Goal: Information Seeking & Learning: Learn about a topic

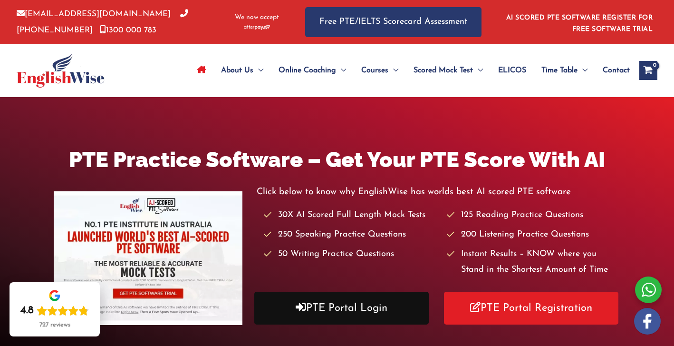
click at [377, 312] on link "PTE Portal Login" at bounding box center [341, 308] width 175 height 33
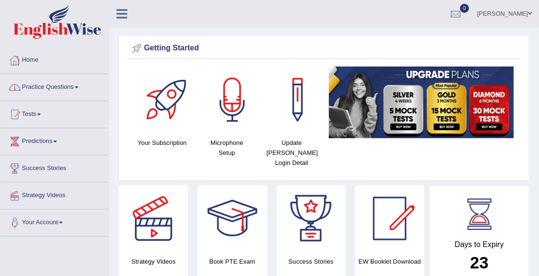
click at [53, 88] on link "Practice Questions" at bounding box center [54, 86] width 108 height 24
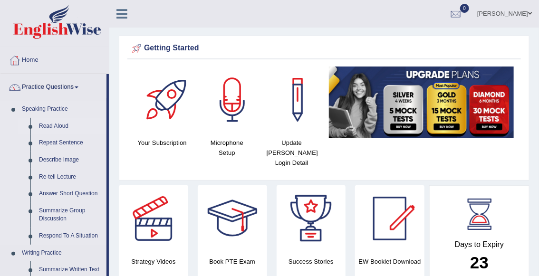
click at [57, 127] on link "Read Aloud" at bounding box center [71, 126] width 72 height 17
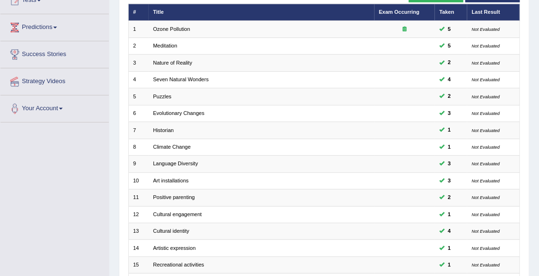
scroll to position [271, 0]
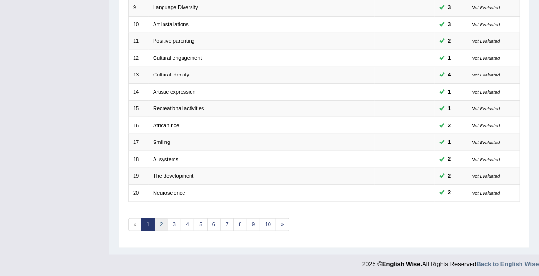
click at [164, 224] on link "2" at bounding box center [162, 224] width 14 height 13
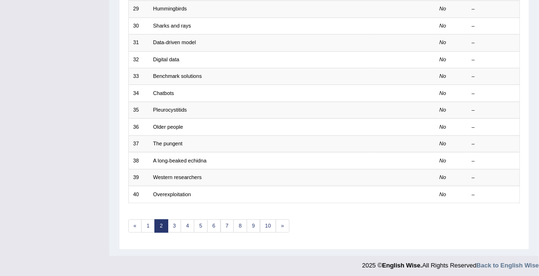
scroll to position [271, 0]
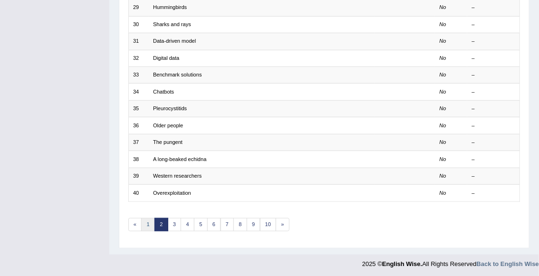
click at [146, 227] on link "1" at bounding box center [148, 224] width 14 height 13
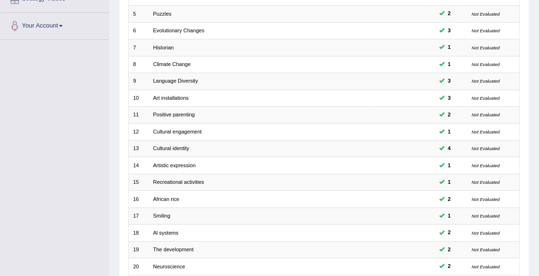
scroll to position [271, 0]
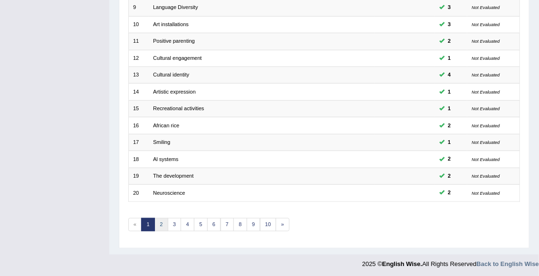
click at [161, 226] on link "2" at bounding box center [162, 224] width 14 height 13
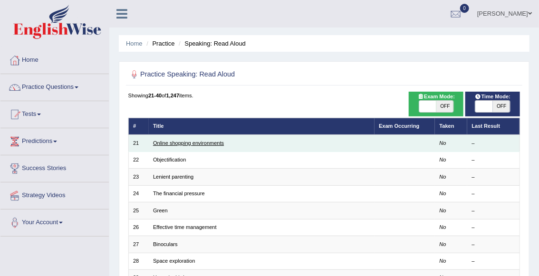
click at [214, 145] on link "Online shopping environments" at bounding box center [188, 143] width 71 height 6
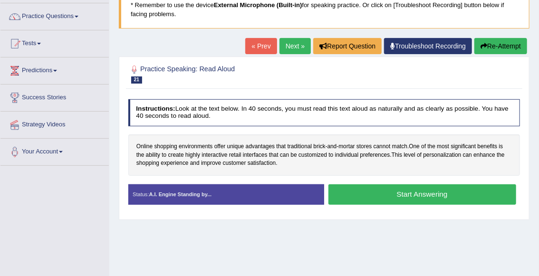
scroll to position [74, 0]
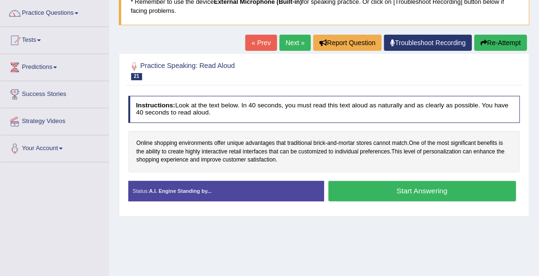
click at [386, 190] on button "Start Answering" at bounding box center [423, 191] width 188 height 20
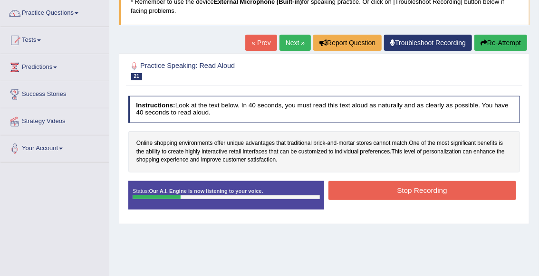
click at [458, 192] on button "Stop Recording" at bounding box center [423, 190] width 188 height 19
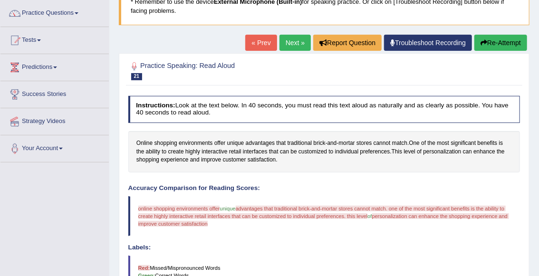
click at [501, 43] on button "Re-Attempt" at bounding box center [501, 43] width 53 height 16
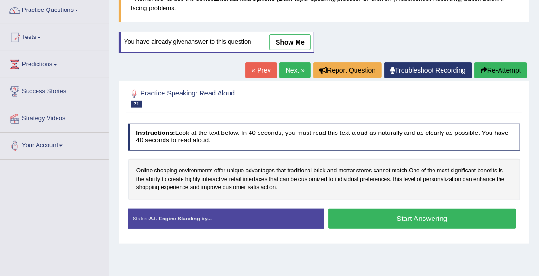
click at [392, 224] on button "Start Answering" at bounding box center [423, 219] width 188 height 20
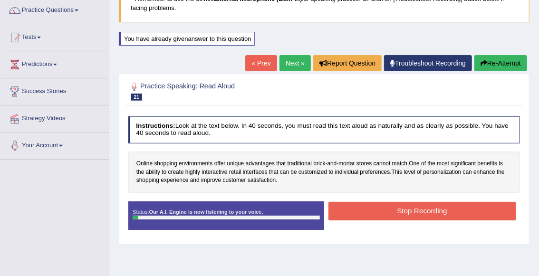
click at [397, 213] on button "Stop Recording" at bounding box center [423, 211] width 188 height 19
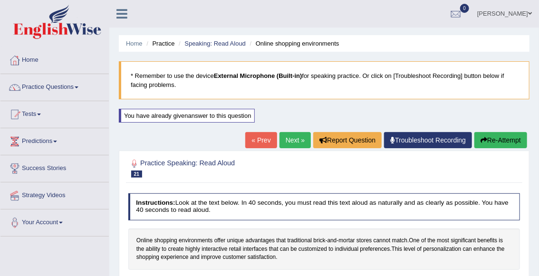
click at [483, 142] on icon "button" at bounding box center [484, 140] width 7 height 7
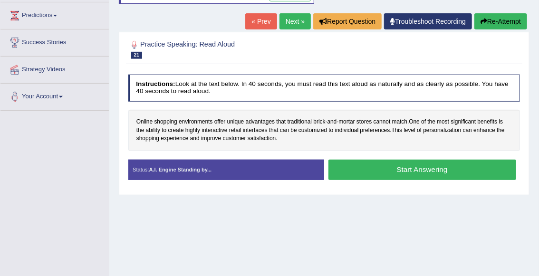
scroll to position [133, 0]
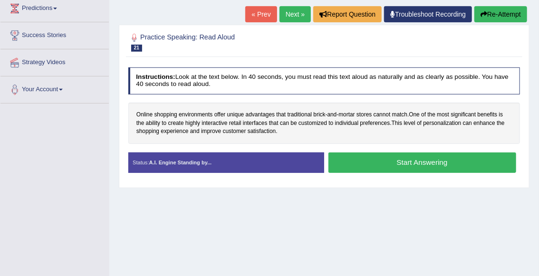
click at [420, 166] on button "Start Answering" at bounding box center [423, 163] width 188 height 20
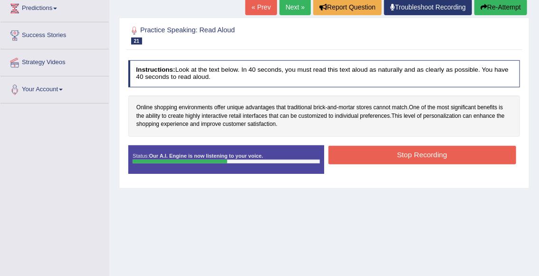
click at [412, 157] on button "Stop Recording" at bounding box center [423, 155] width 188 height 19
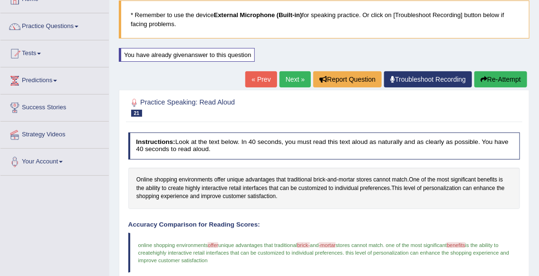
scroll to position [63, 0]
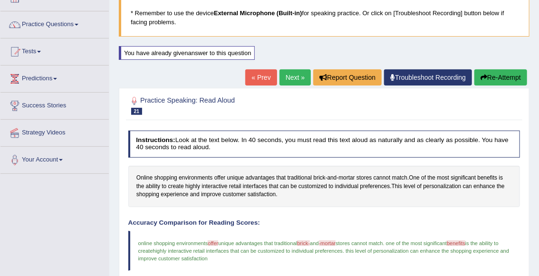
click at [299, 74] on link "Next »" at bounding box center [295, 77] width 31 height 16
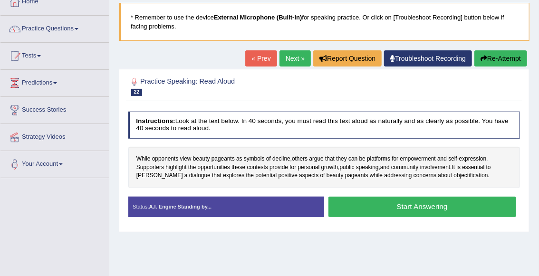
scroll to position [60, 0]
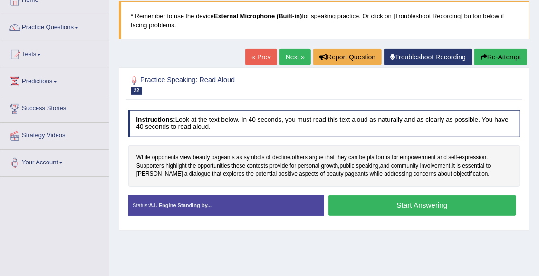
click at [416, 206] on button "Start Answering" at bounding box center [423, 205] width 188 height 20
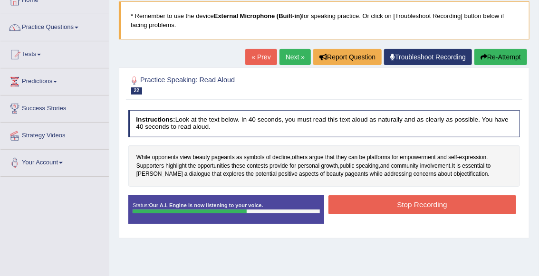
click at [403, 204] on button "Stop Recording" at bounding box center [423, 204] width 188 height 19
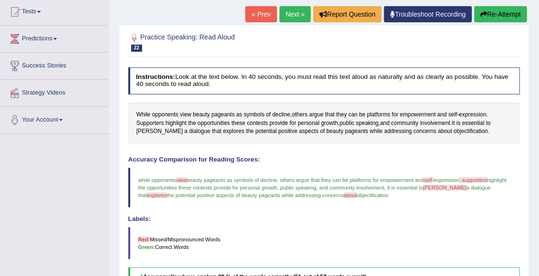
scroll to position [101, 0]
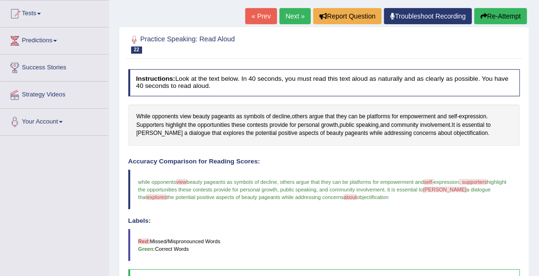
click at [491, 17] on button "Re-Attempt" at bounding box center [501, 16] width 53 height 16
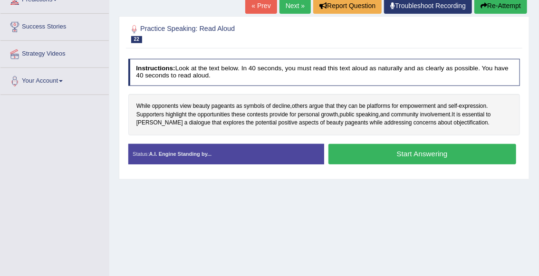
scroll to position [143, 0]
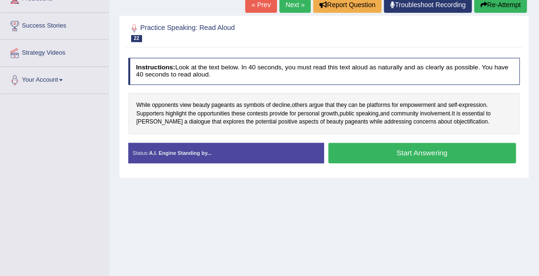
click at [377, 155] on button "Start Answering" at bounding box center [423, 153] width 188 height 20
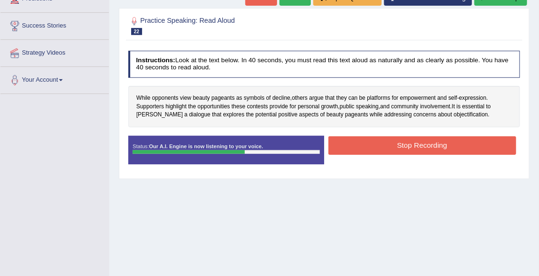
click at [393, 145] on button "Stop Recording" at bounding box center [423, 145] width 188 height 19
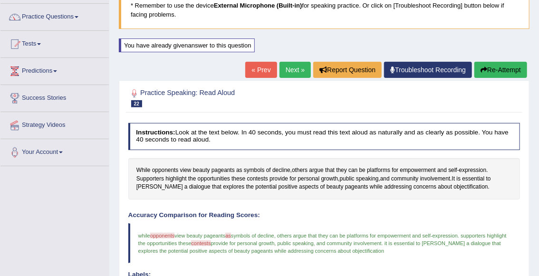
scroll to position [53, 0]
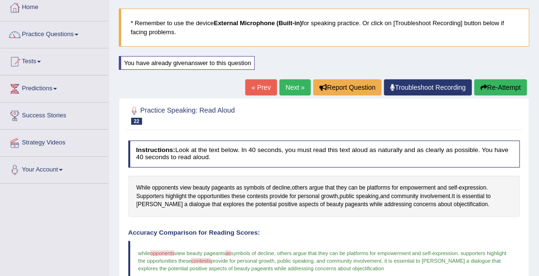
click at [287, 92] on link "Next »" at bounding box center [295, 87] width 31 height 16
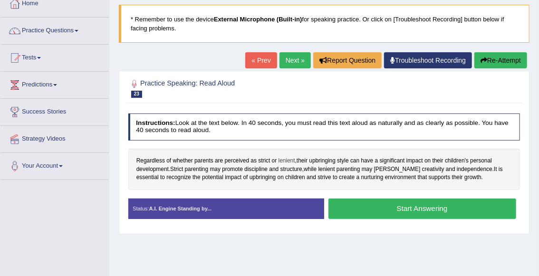
scroll to position [60, 0]
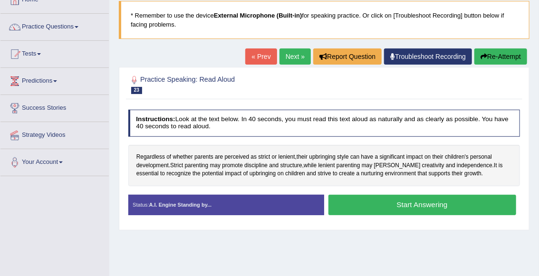
click at [382, 208] on button "Start Answering" at bounding box center [423, 205] width 188 height 20
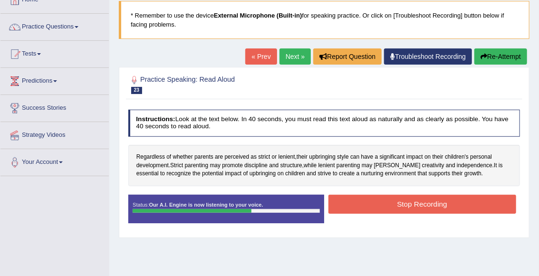
click at [380, 198] on button "Stop Recording" at bounding box center [423, 204] width 188 height 19
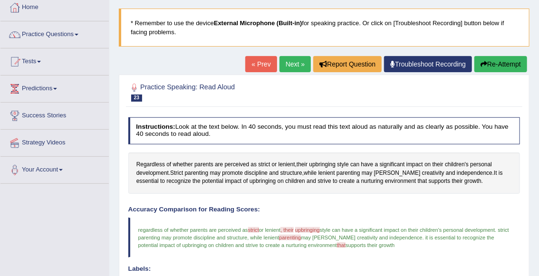
scroll to position [52, 0]
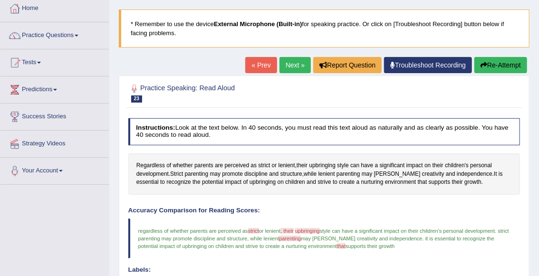
click at [287, 63] on link "Next »" at bounding box center [295, 65] width 31 height 16
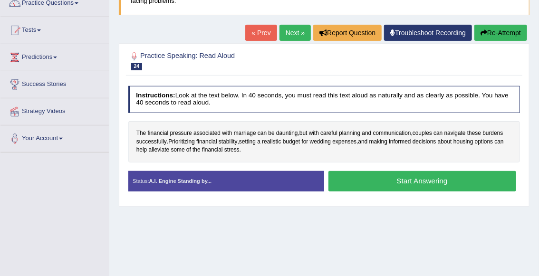
scroll to position [85, 0]
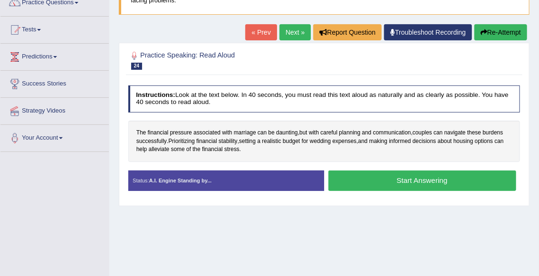
click at [406, 183] on button "Start Answering" at bounding box center [423, 181] width 188 height 20
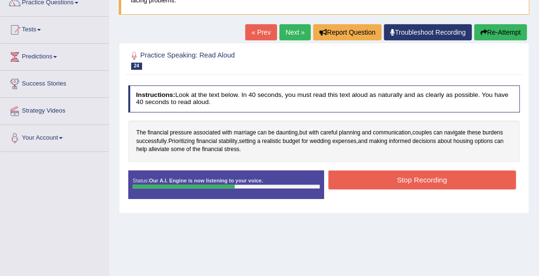
click at [433, 180] on button "Stop Recording" at bounding box center [423, 180] width 188 height 19
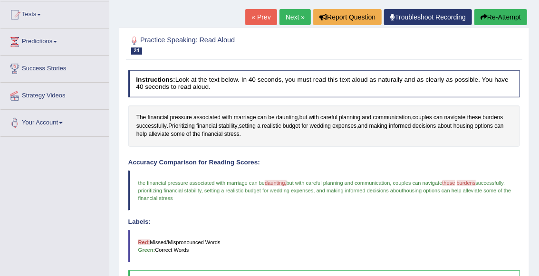
scroll to position [98, 0]
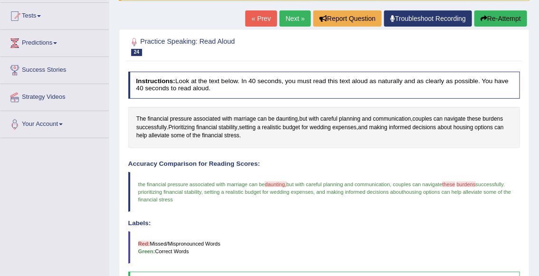
click at [484, 22] on button "Re-Attempt" at bounding box center [501, 18] width 53 height 16
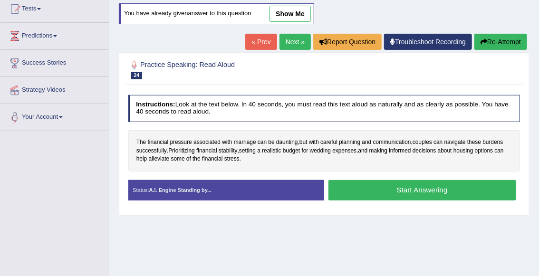
click at [380, 193] on button "Start Answering" at bounding box center [423, 190] width 188 height 20
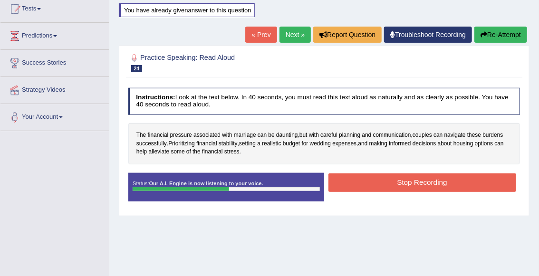
click at [388, 188] on button "Stop Recording" at bounding box center [423, 183] width 188 height 19
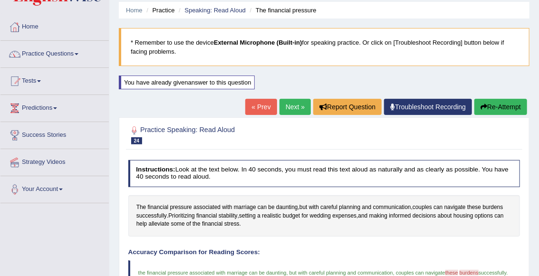
scroll to position [29, 0]
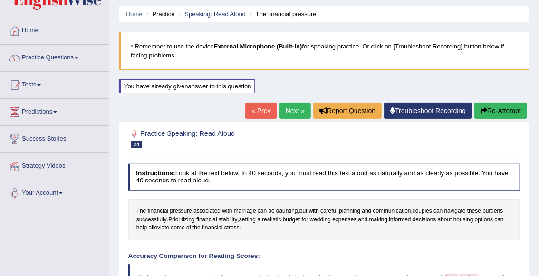
click at [297, 112] on link "Next »" at bounding box center [295, 111] width 31 height 16
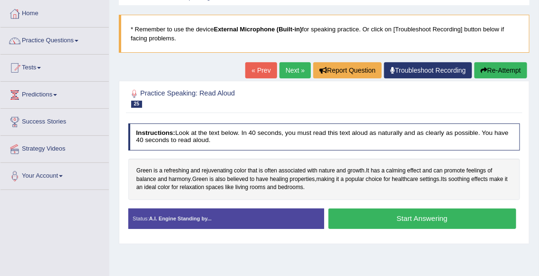
scroll to position [76, 0]
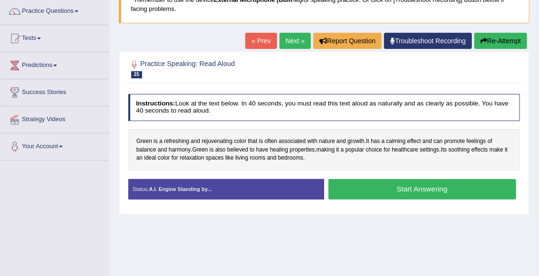
click at [403, 192] on button "Start Answering" at bounding box center [423, 189] width 188 height 20
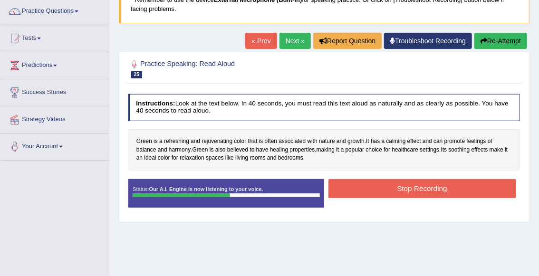
click at [406, 188] on button "Stop Recording" at bounding box center [423, 188] width 188 height 19
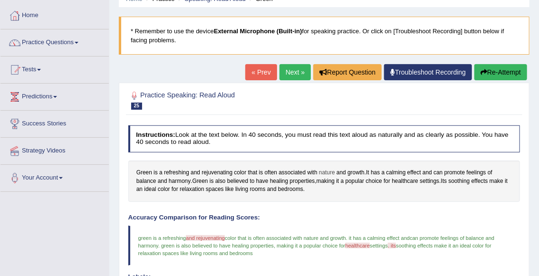
scroll to position [31, 0]
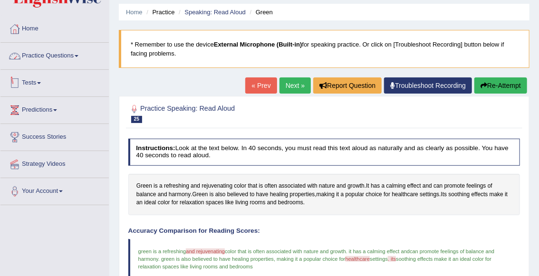
click at [51, 46] on link "Practice Questions" at bounding box center [54, 55] width 108 height 24
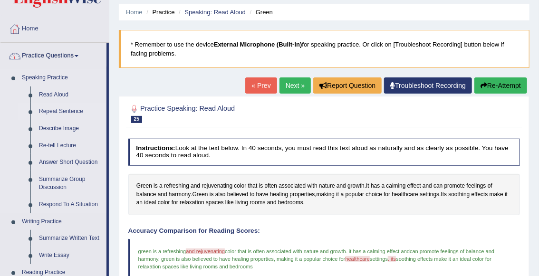
click at [48, 113] on link "Repeat Sentence" at bounding box center [71, 111] width 72 height 17
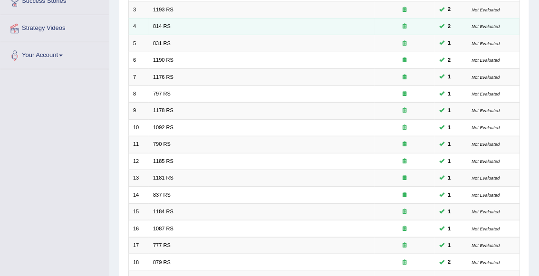
scroll to position [271, 0]
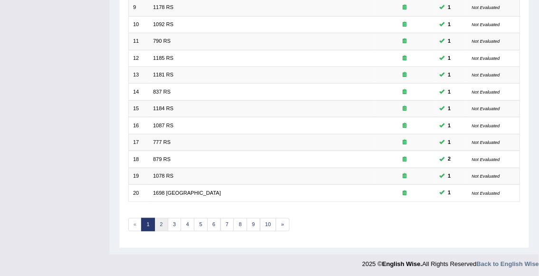
click at [161, 224] on link "2" at bounding box center [162, 224] width 14 height 13
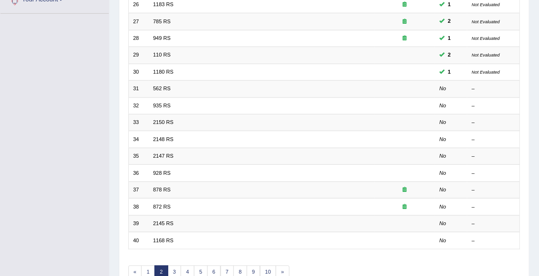
scroll to position [222, 0]
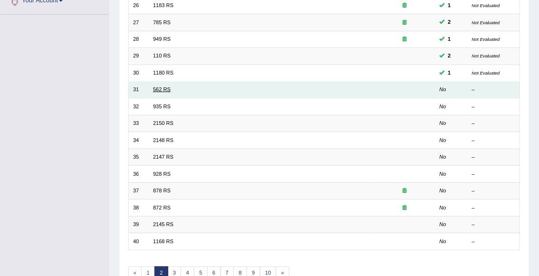
click at [161, 91] on link "562 RS" at bounding box center [162, 90] width 18 height 6
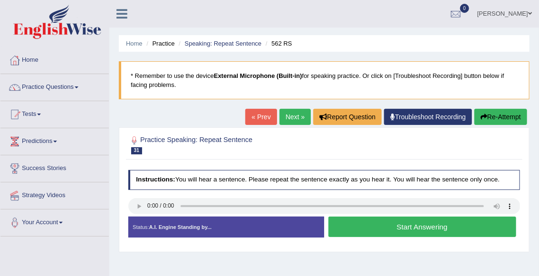
scroll to position [24, 0]
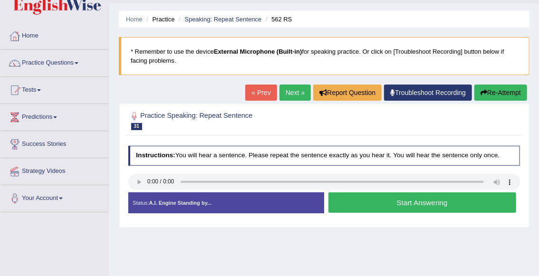
click at [399, 203] on button "Start Answering" at bounding box center [423, 203] width 188 height 20
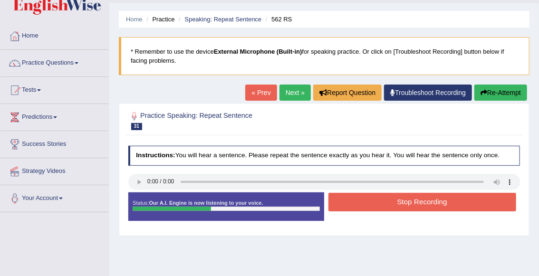
click at [399, 203] on button "Stop Recording" at bounding box center [423, 202] width 188 height 19
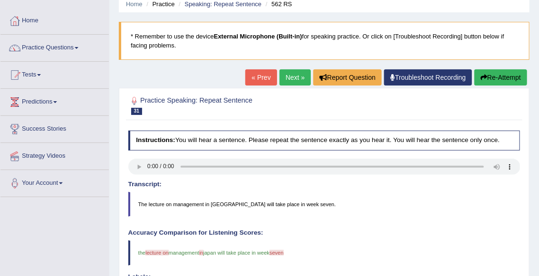
scroll to position [0, 0]
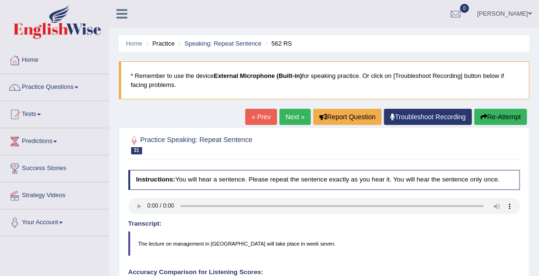
click at [291, 120] on link "Next »" at bounding box center [295, 117] width 31 height 16
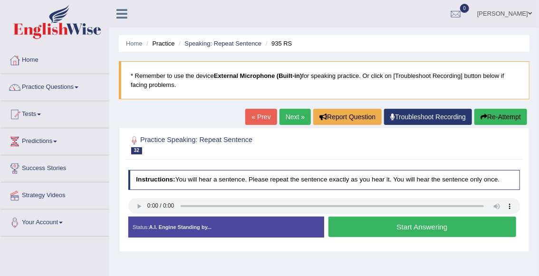
click at [431, 232] on button "Start Answering" at bounding box center [423, 227] width 188 height 20
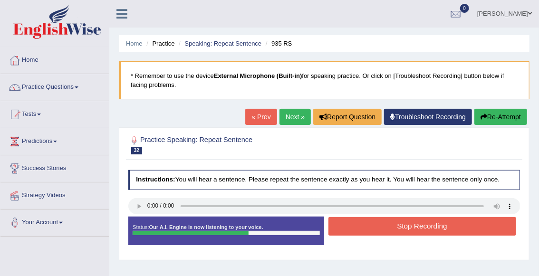
click at [431, 232] on button "Stop Recording" at bounding box center [423, 226] width 188 height 19
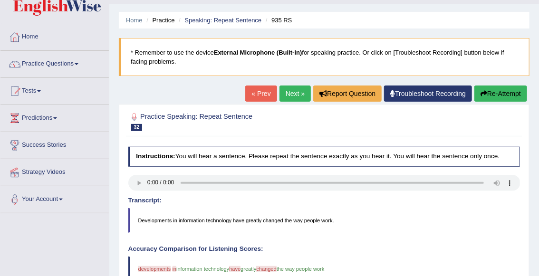
scroll to position [23, 0]
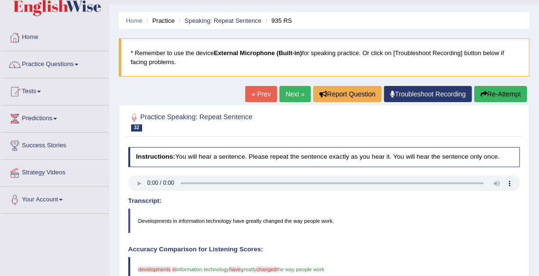
click at [285, 98] on link "Next »" at bounding box center [295, 94] width 31 height 16
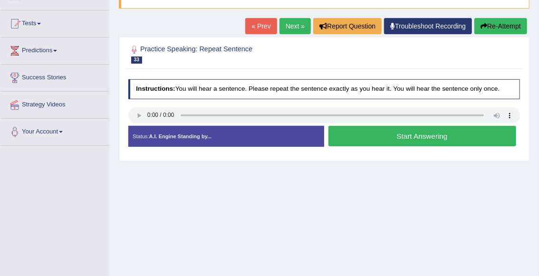
scroll to position [97, 0]
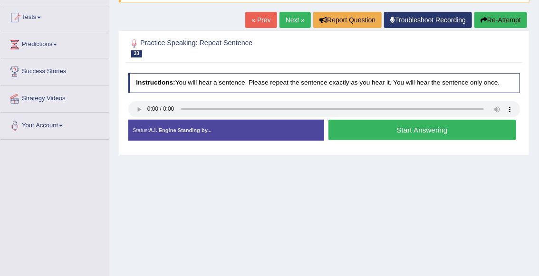
click at [388, 135] on button "Start Answering" at bounding box center [423, 130] width 188 height 20
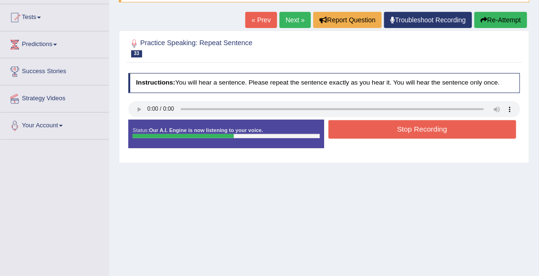
click at [399, 119] on div "Created with Highcharts 7.1.2 Great Too slow Too fast Time Speech pace meter: 0…" at bounding box center [424, 119] width 200 height 0
click at [398, 127] on button "Stop Recording" at bounding box center [423, 129] width 188 height 19
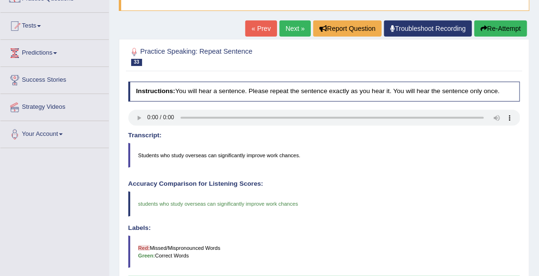
scroll to position [39, 0]
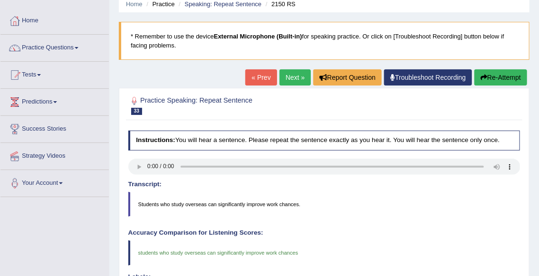
click at [290, 78] on link "Next »" at bounding box center [295, 77] width 31 height 16
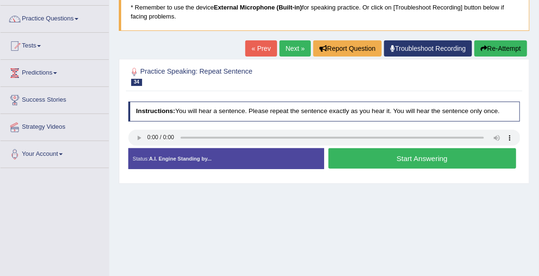
scroll to position [70, 0]
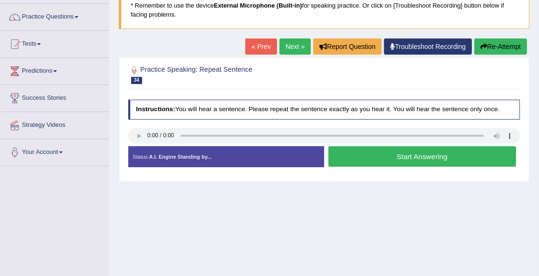
click at [366, 158] on button "Start Answering" at bounding box center [423, 156] width 188 height 20
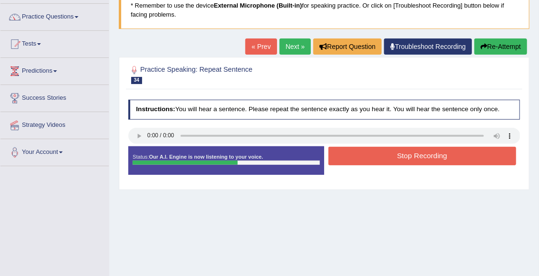
click at [366, 158] on button "Stop Recording" at bounding box center [423, 156] width 188 height 19
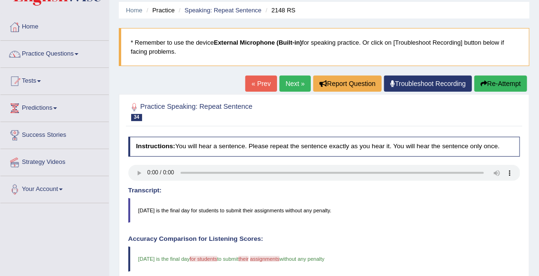
scroll to position [21, 0]
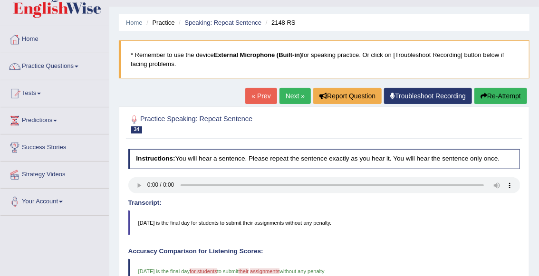
click at [295, 98] on link "Next »" at bounding box center [295, 96] width 31 height 16
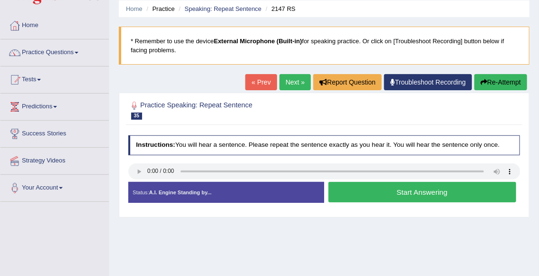
scroll to position [50, 0]
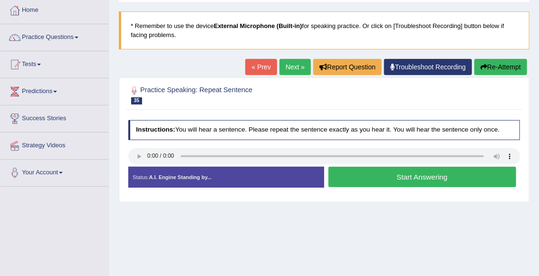
click at [376, 177] on button "Start Answering" at bounding box center [423, 177] width 188 height 20
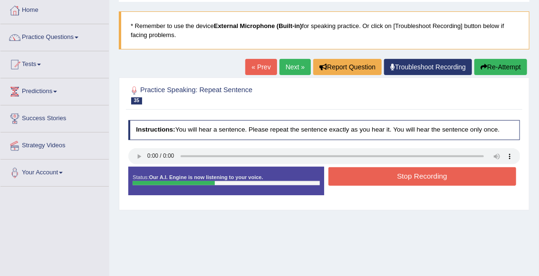
click at [403, 186] on div "Stop Recording" at bounding box center [422, 177] width 196 height 21
click at [401, 178] on button "Stop Recording" at bounding box center [423, 176] width 188 height 19
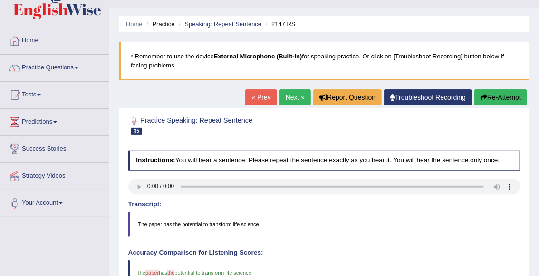
scroll to position [0, 0]
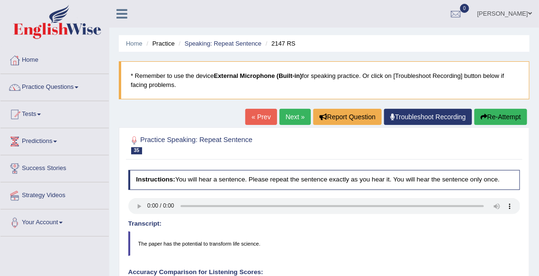
click at [301, 116] on link "Next »" at bounding box center [295, 117] width 31 height 16
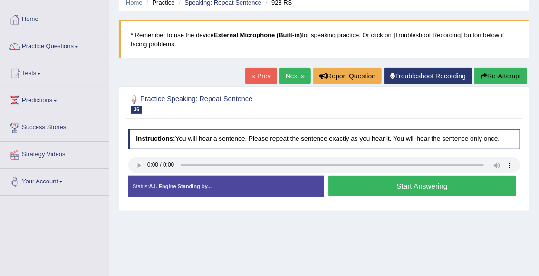
scroll to position [41, 0]
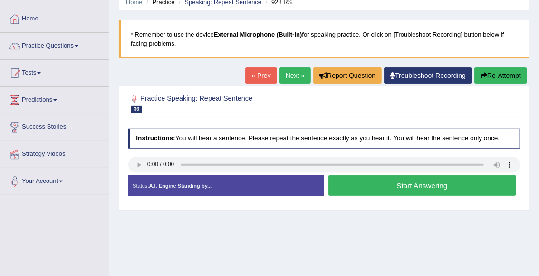
click at [376, 191] on button "Start Answering" at bounding box center [423, 185] width 188 height 20
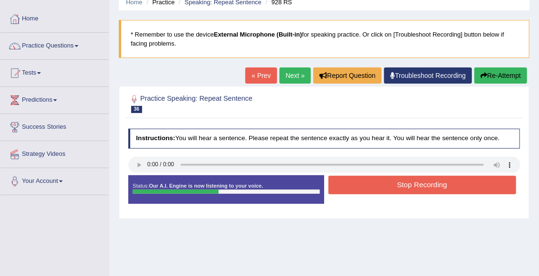
click at [413, 183] on button "Stop Recording" at bounding box center [423, 185] width 188 height 19
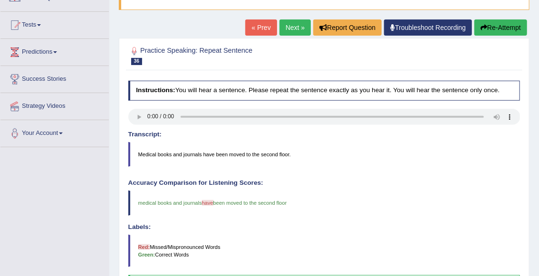
scroll to position [0, 0]
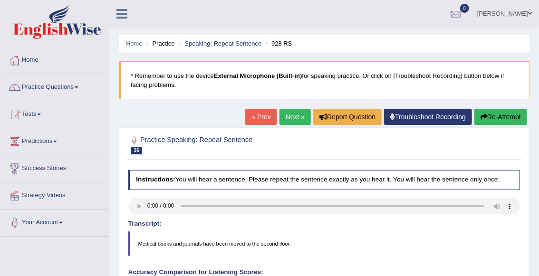
click at [291, 109] on link "Next »" at bounding box center [295, 117] width 31 height 16
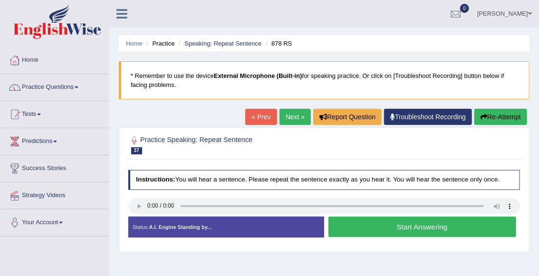
click at [354, 228] on button "Start Answering" at bounding box center [423, 227] width 188 height 20
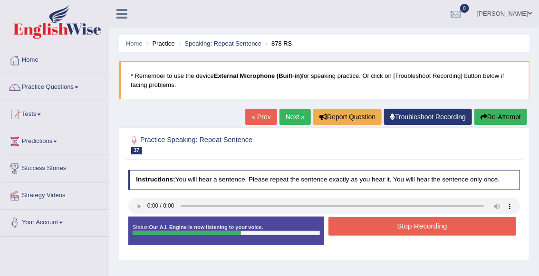
click at [354, 228] on button "Stop Recording" at bounding box center [423, 226] width 188 height 19
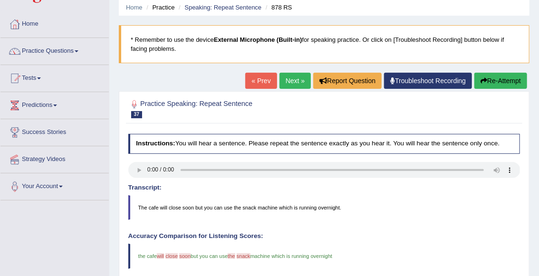
scroll to position [38, 0]
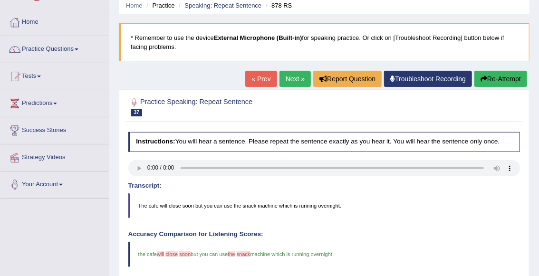
click at [288, 82] on link "Next »" at bounding box center [295, 79] width 31 height 16
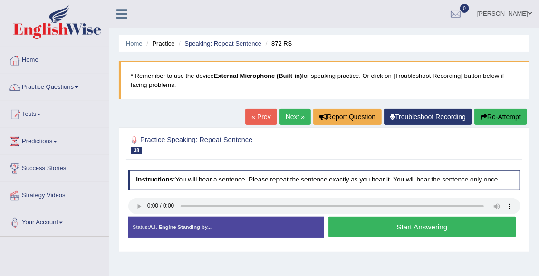
click at [266, 121] on link "« Prev" at bounding box center [260, 117] width 31 height 16
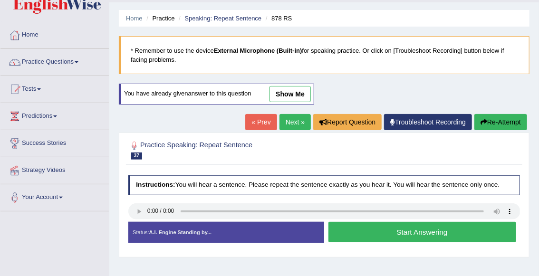
scroll to position [39, 0]
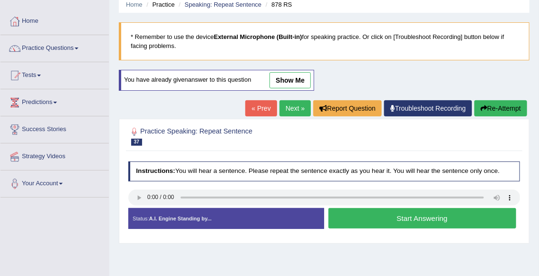
click at [387, 222] on button "Start Answering" at bounding box center [423, 218] width 188 height 20
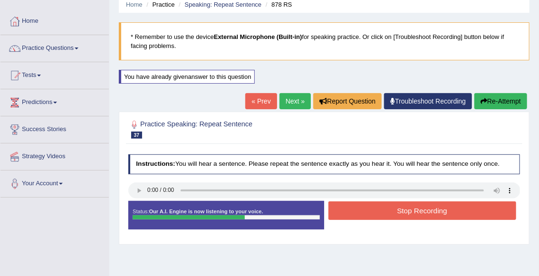
click at [387, 214] on button "Stop Recording" at bounding box center [423, 211] width 188 height 19
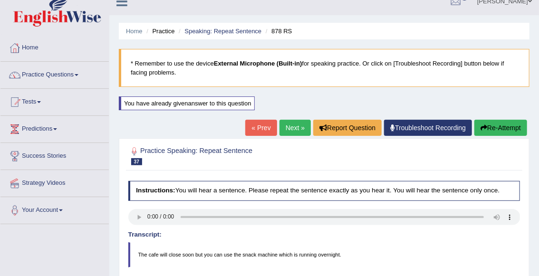
scroll to position [8, 0]
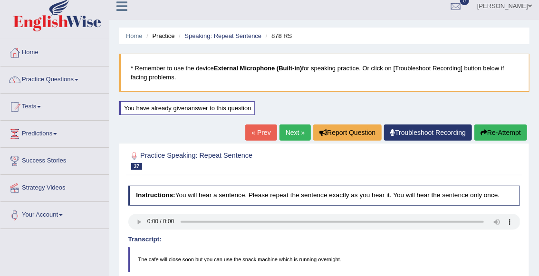
click at [294, 134] on link "Next »" at bounding box center [295, 133] width 31 height 16
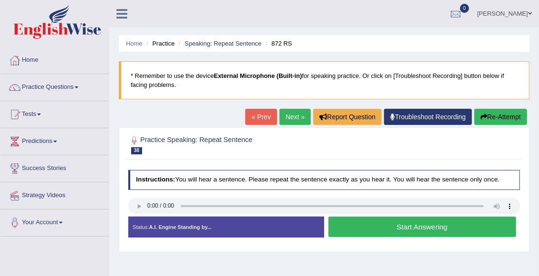
click at [382, 231] on button "Start Answering" at bounding box center [423, 227] width 188 height 20
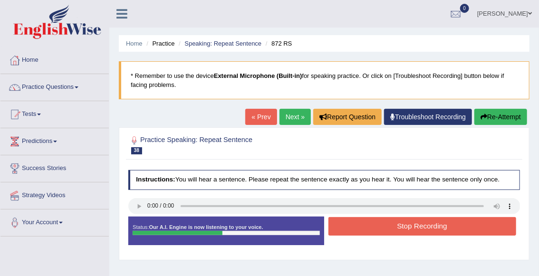
click at [382, 231] on button "Stop Recording" at bounding box center [423, 226] width 188 height 19
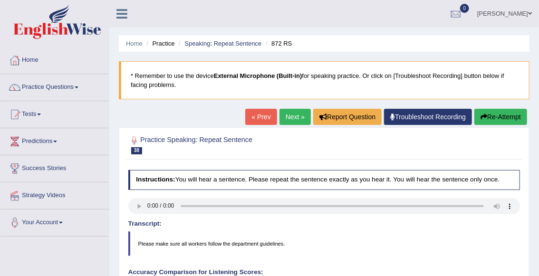
click at [289, 120] on link "Next »" at bounding box center [295, 117] width 31 height 16
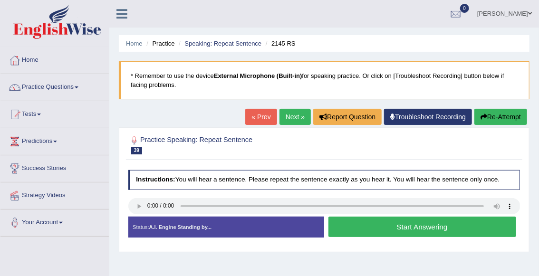
click at [374, 226] on button "Start Answering" at bounding box center [423, 227] width 188 height 20
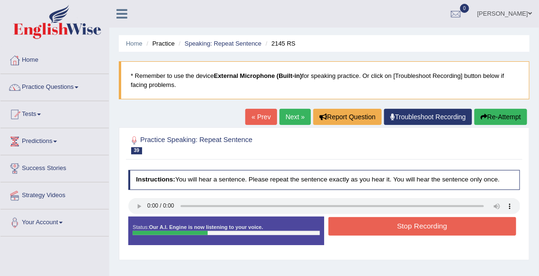
click at [374, 226] on button "Stop Recording" at bounding box center [423, 226] width 188 height 19
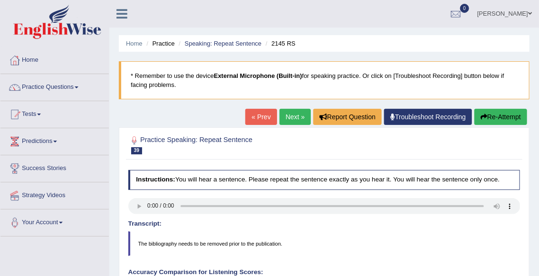
click at [292, 120] on link "Next »" at bounding box center [295, 117] width 31 height 16
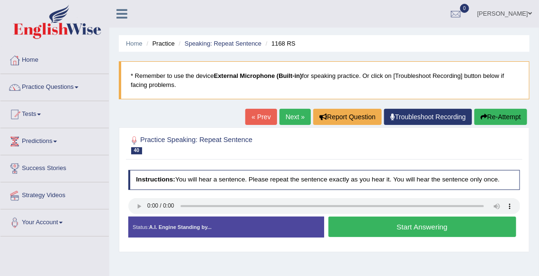
click at [398, 231] on button "Start Answering" at bounding box center [423, 227] width 188 height 20
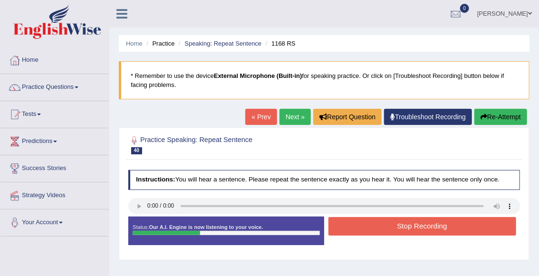
click at [398, 231] on button "Stop Recording" at bounding box center [423, 226] width 188 height 19
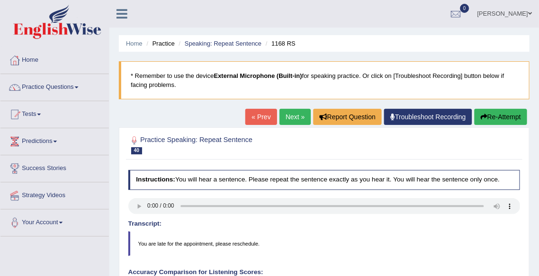
click at [292, 120] on link "Next »" at bounding box center [295, 117] width 31 height 16
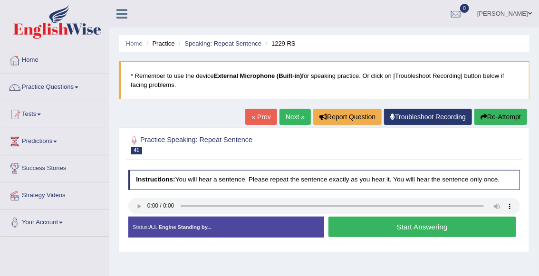
click at [372, 230] on button "Start Answering" at bounding box center [423, 227] width 188 height 20
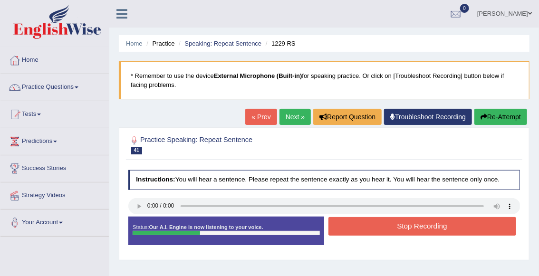
click at [372, 230] on button "Stop Recording" at bounding box center [423, 226] width 188 height 19
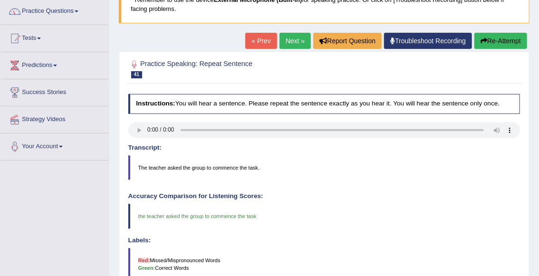
scroll to position [74, 0]
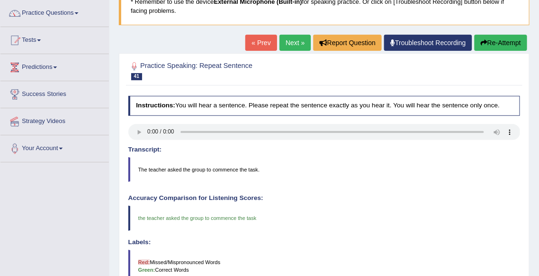
click at [293, 45] on link "Next »" at bounding box center [295, 43] width 31 height 16
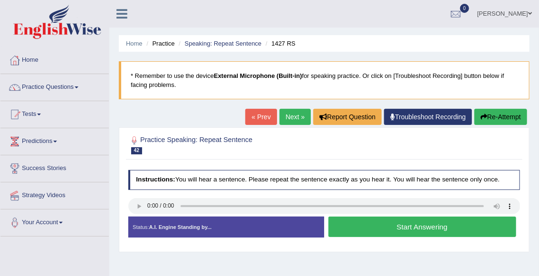
click at [363, 230] on button "Start Answering" at bounding box center [423, 227] width 188 height 20
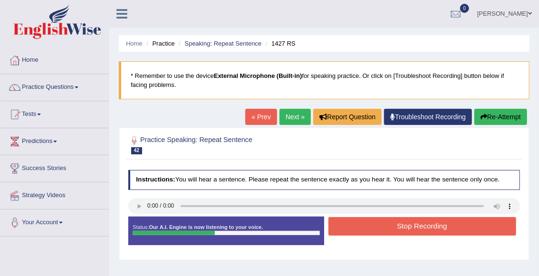
click at [363, 230] on button "Stop Recording" at bounding box center [423, 226] width 188 height 19
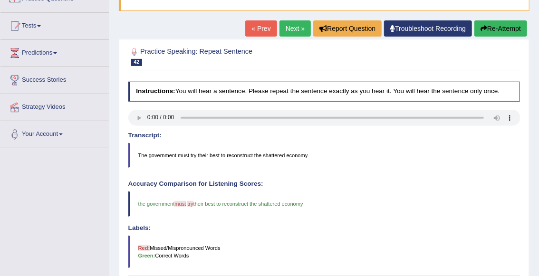
scroll to position [87, 0]
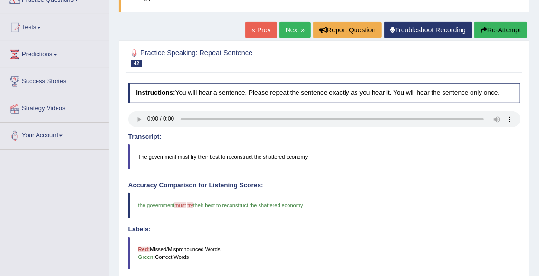
click at [294, 31] on link "Next »" at bounding box center [295, 30] width 31 height 16
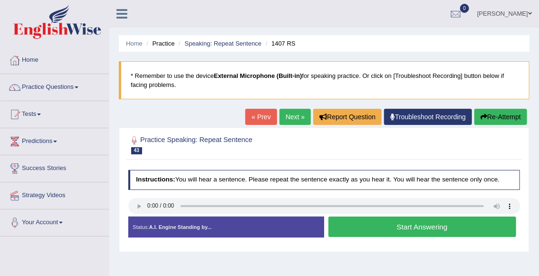
click at [366, 226] on button "Start Answering" at bounding box center [423, 227] width 188 height 20
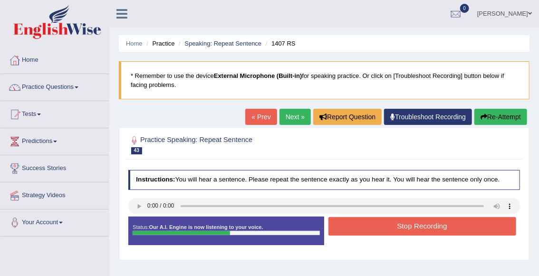
click at [366, 226] on button "Stop Recording" at bounding box center [423, 226] width 188 height 19
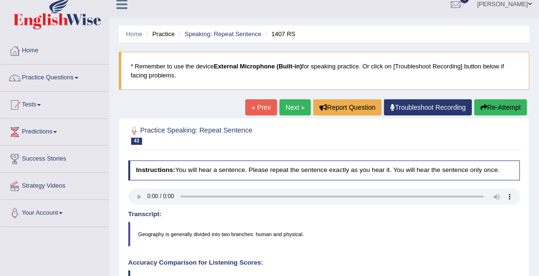
scroll to position [5, 0]
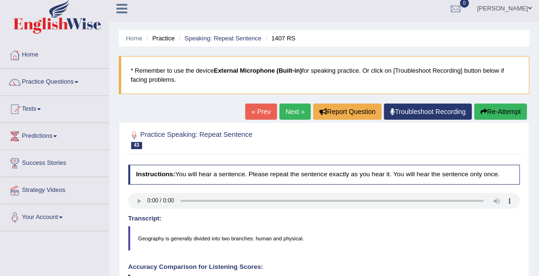
click at [294, 113] on link "Next »" at bounding box center [295, 112] width 31 height 16
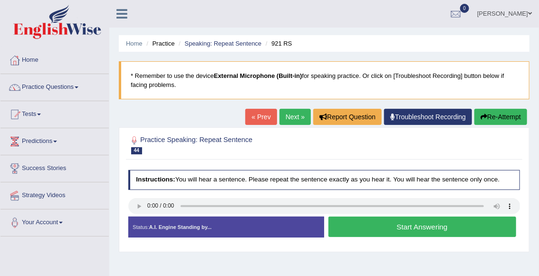
click at [370, 225] on button "Start Answering" at bounding box center [423, 227] width 188 height 20
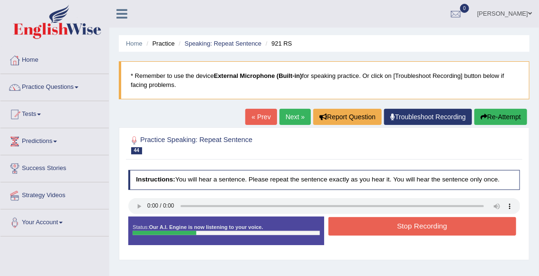
click at [370, 225] on button "Stop Recording" at bounding box center [423, 226] width 188 height 19
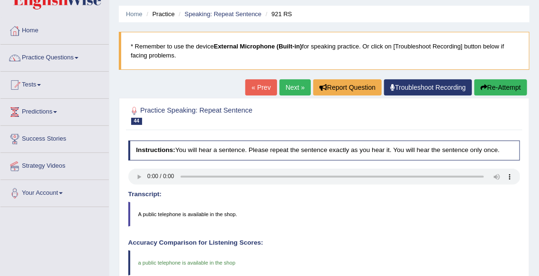
scroll to position [27, 0]
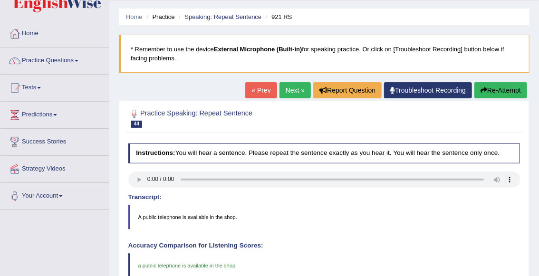
click at [297, 97] on link "Next »" at bounding box center [295, 90] width 31 height 16
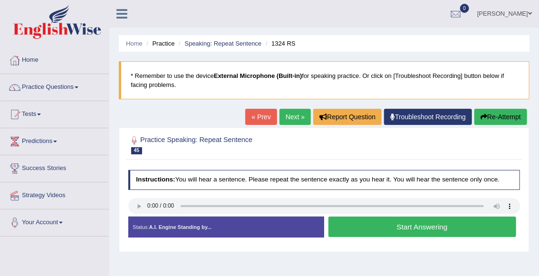
click at [384, 228] on button "Start Answering" at bounding box center [423, 227] width 188 height 20
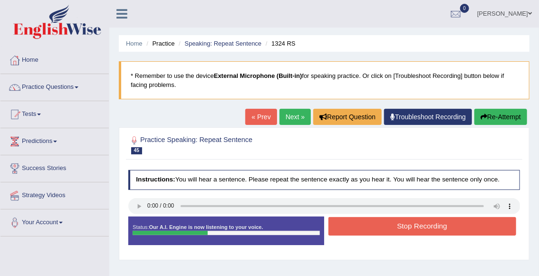
click at [384, 228] on button "Stop Recording" at bounding box center [423, 226] width 188 height 19
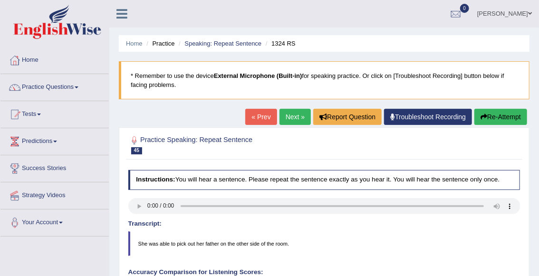
click at [290, 120] on link "Next »" at bounding box center [295, 117] width 31 height 16
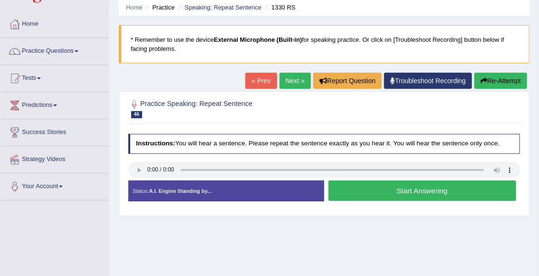
scroll to position [38, 0]
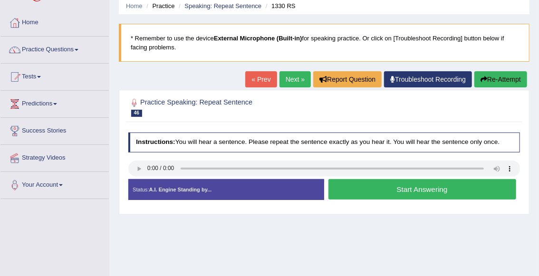
click at [400, 190] on button "Start Answering" at bounding box center [423, 189] width 188 height 20
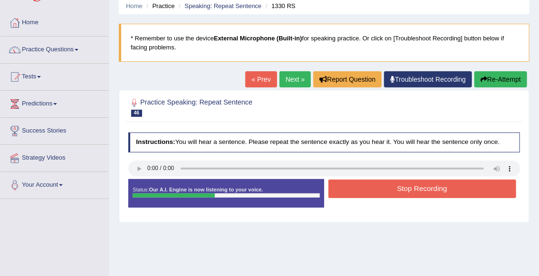
click at [400, 190] on button "Stop Recording" at bounding box center [423, 189] width 188 height 19
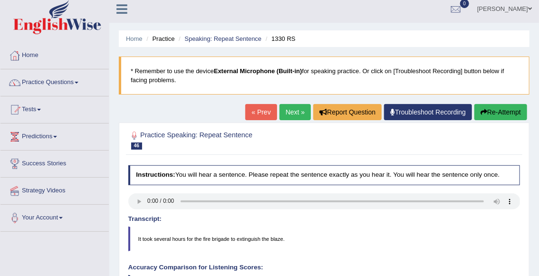
scroll to position [0, 0]
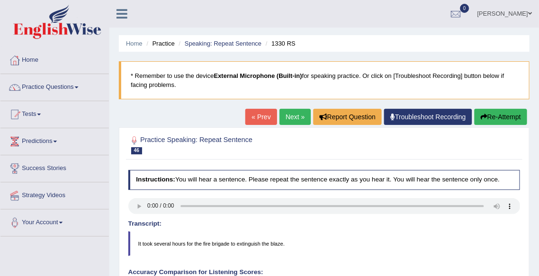
click at [295, 113] on link "Next »" at bounding box center [295, 117] width 31 height 16
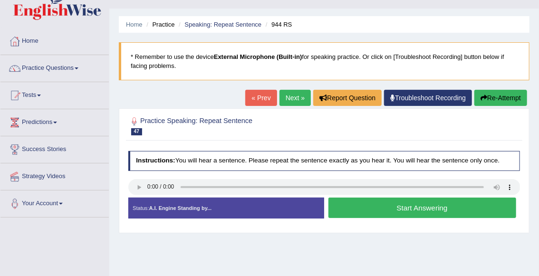
scroll to position [29, 0]
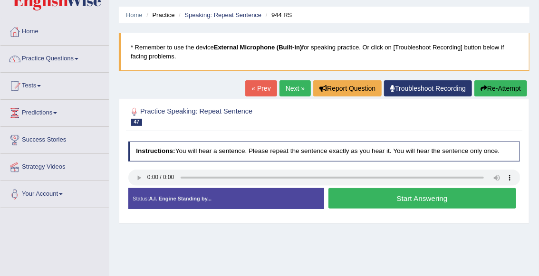
click at [424, 202] on button "Start Answering" at bounding box center [423, 198] width 188 height 20
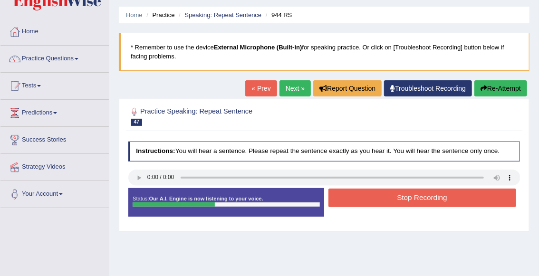
click at [424, 202] on button "Stop Recording" at bounding box center [423, 198] width 188 height 19
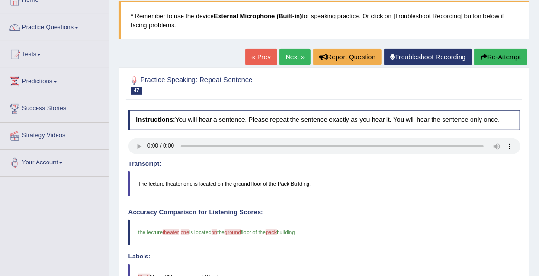
scroll to position [71, 0]
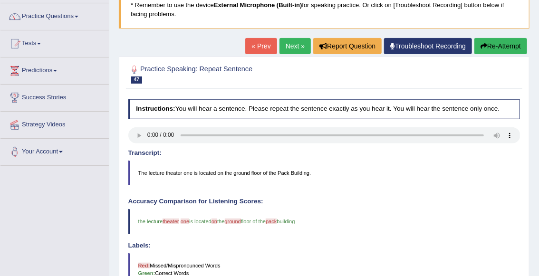
click at [292, 50] on link "Next »" at bounding box center [295, 46] width 31 height 16
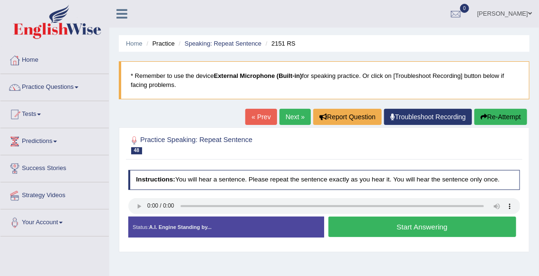
click at [389, 228] on button "Start Answering" at bounding box center [423, 227] width 188 height 20
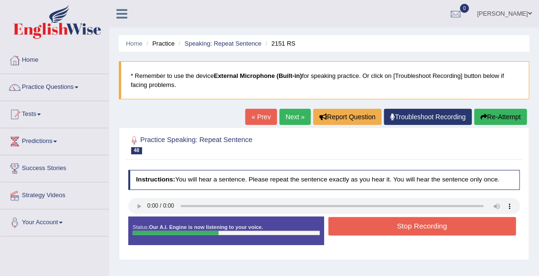
click at [389, 228] on button "Stop Recording" at bounding box center [423, 226] width 188 height 19
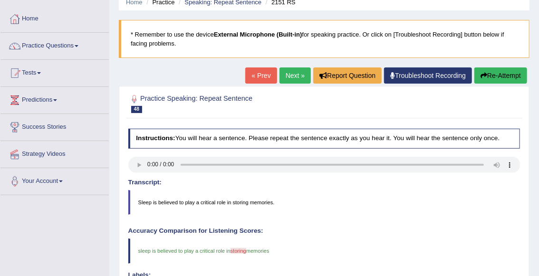
scroll to position [40, 0]
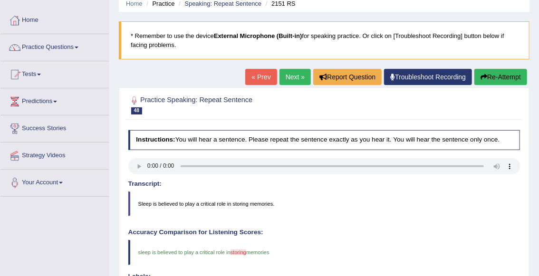
click at [287, 78] on link "Next »" at bounding box center [295, 77] width 31 height 16
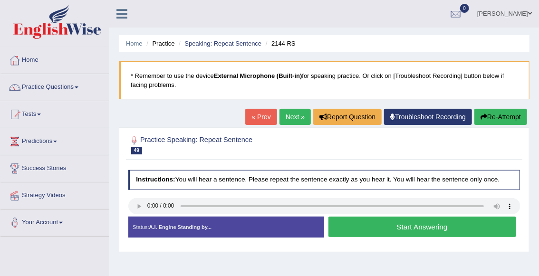
click at [392, 230] on button "Start Answering" at bounding box center [423, 227] width 188 height 20
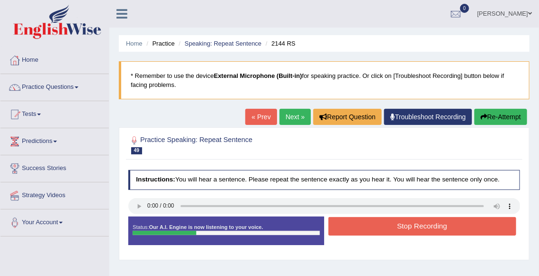
click at [392, 230] on button "Stop Recording" at bounding box center [423, 226] width 188 height 19
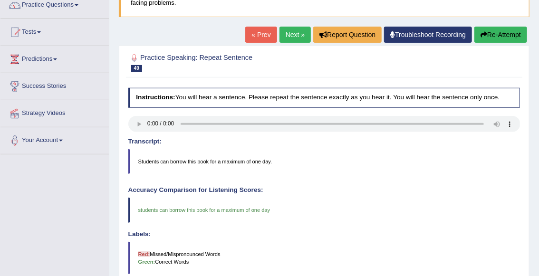
scroll to position [81, 0]
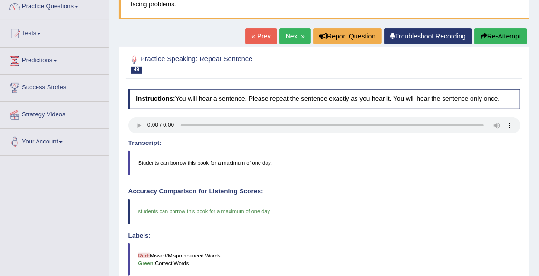
click at [294, 36] on link "Next »" at bounding box center [295, 36] width 31 height 16
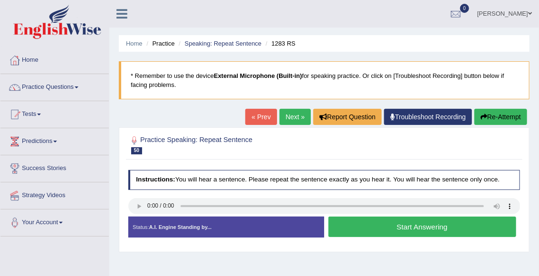
click at [371, 229] on button "Start Answering" at bounding box center [423, 227] width 188 height 20
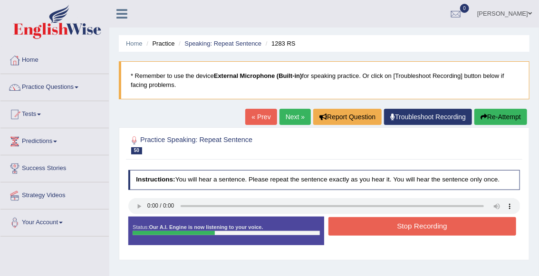
click at [371, 229] on button "Stop Recording" at bounding box center [423, 226] width 188 height 19
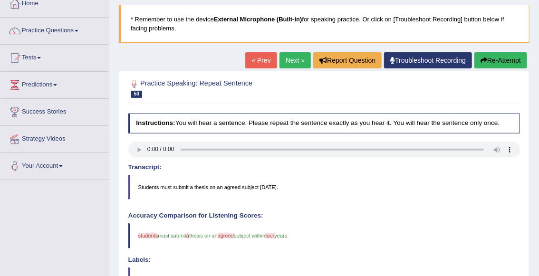
scroll to position [56, 0]
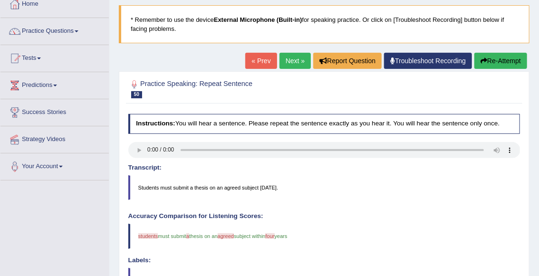
click at [288, 64] on link "Next »" at bounding box center [295, 61] width 31 height 16
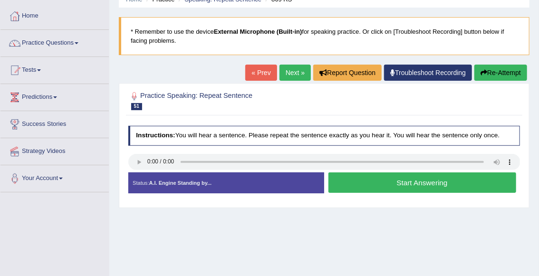
scroll to position [45, 0]
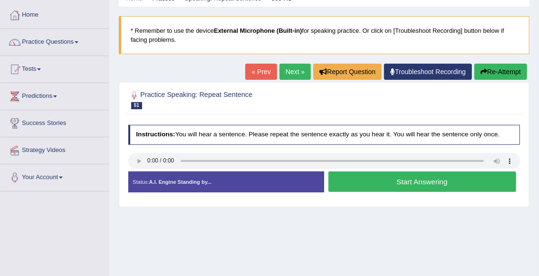
click at [384, 176] on button "Start Answering" at bounding box center [423, 182] width 188 height 20
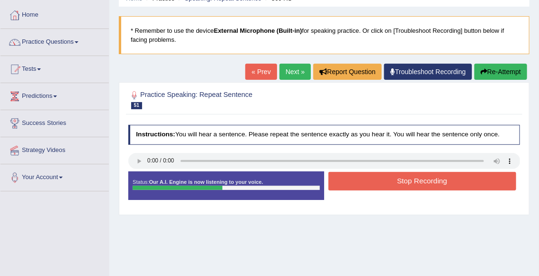
click at [351, 178] on button "Stop Recording" at bounding box center [423, 181] width 188 height 19
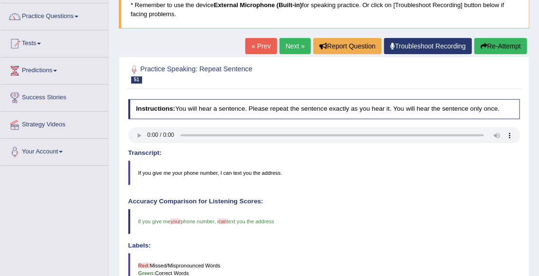
scroll to position [38, 0]
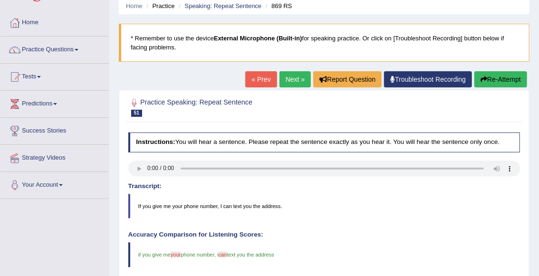
click at [292, 80] on link "Next »" at bounding box center [295, 79] width 31 height 16
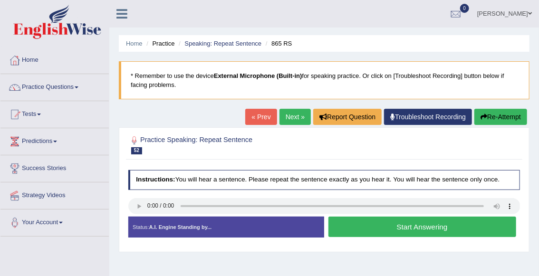
click at [396, 228] on button "Start Answering" at bounding box center [423, 227] width 188 height 20
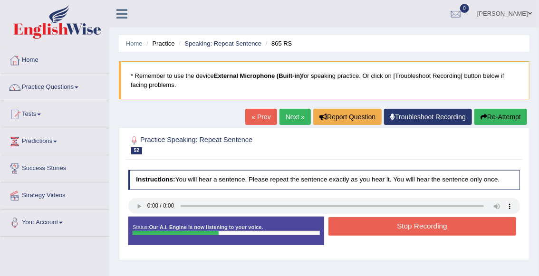
click at [396, 228] on button "Stop Recording" at bounding box center [423, 226] width 188 height 19
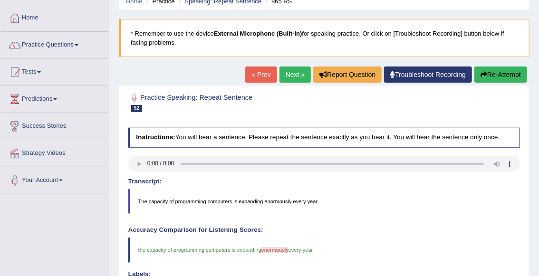
scroll to position [40, 0]
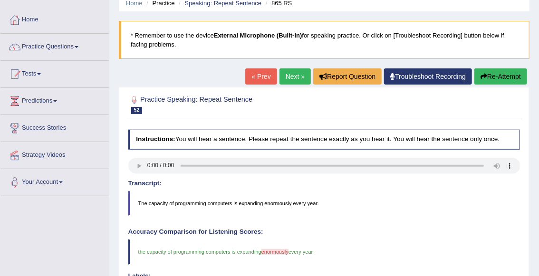
click at [285, 86] on div "« Prev Next » Report Question Troubleshoot Recording Re-Attempt" at bounding box center [387, 77] width 284 height 19
click at [289, 77] on link "Next »" at bounding box center [295, 76] width 31 height 16
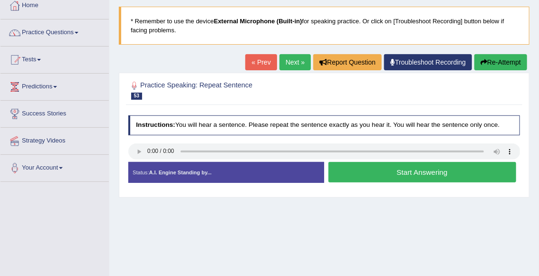
scroll to position [55, 0]
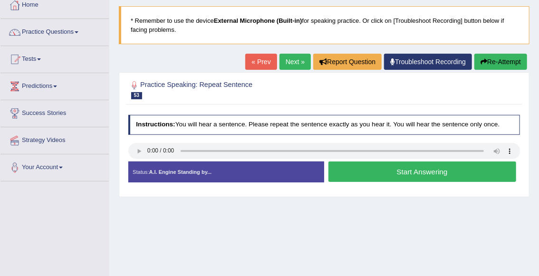
click at [411, 175] on button "Start Answering" at bounding box center [423, 172] width 188 height 20
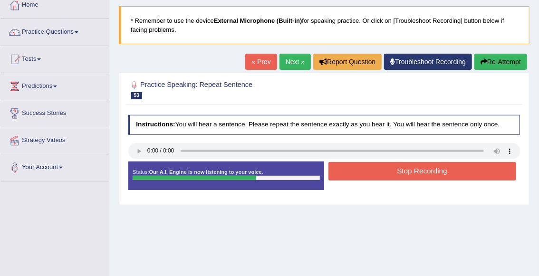
click at [415, 179] on button "Stop Recording" at bounding box center [423, 171] width 188 height 19
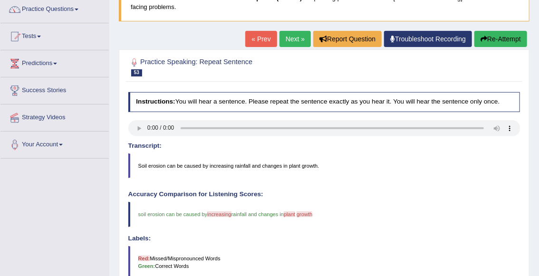
scroll to position [77, 0]
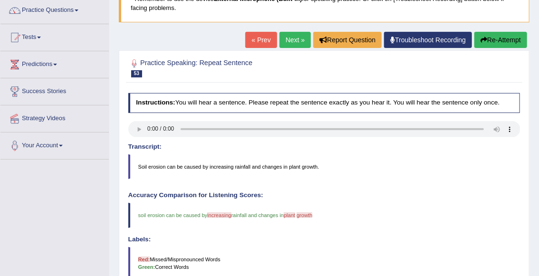
click at [292, 40] on link "Next »" at bounding box center [295, 40] width 31 height 16
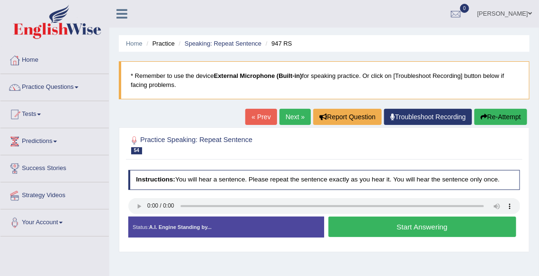
click at [361, 230] on button "Start Answering" at bounding box center [423, 227] width 188 height 20
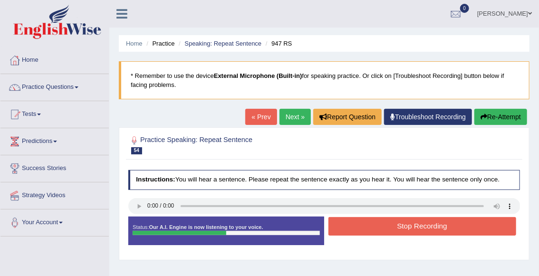
click at [365, 227] on button "Stop Recording" at bounding box center [423, 226] width 188 height 19
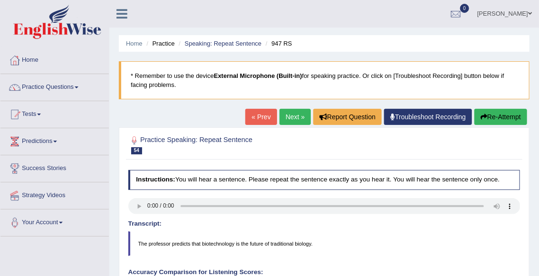
click at [297, 118] on link "Next »" at bounding box center [295, 117] width 31 height 16
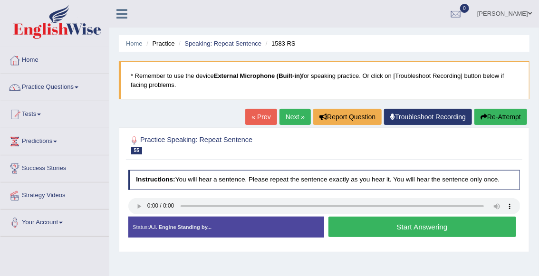
click at [386, 233] on button "Start Answering" at bounding box center [423, 227] width 188 height 20
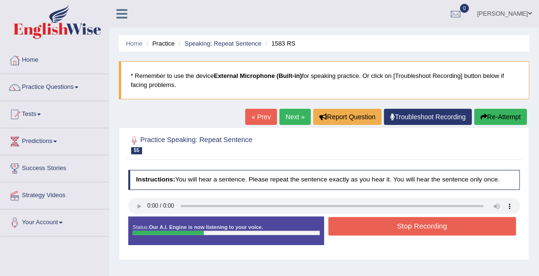
click at [386, 233] on button "Stop Recording" at bounding box center [423, 226] width 188 height 19
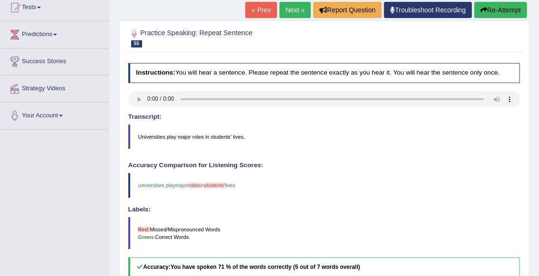
scroll to position [100, 0]
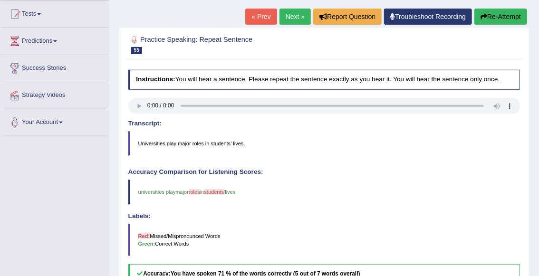
click at [497, 19] on button "Re-Attempt" at bounding box center [501, 17] width 53 height 16
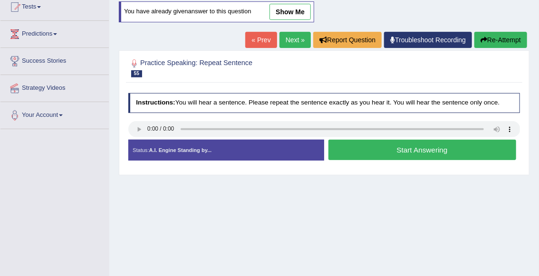
click at [368, 151] on button "Start Answering" at bounding box center [423, 150] width 188 height 20
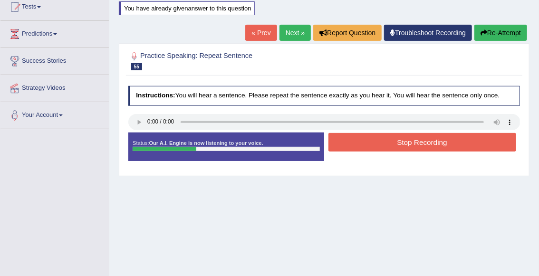
click at [371, 144] on button "Stop Recording" at bounding box center [423, 142] width 188 height 19
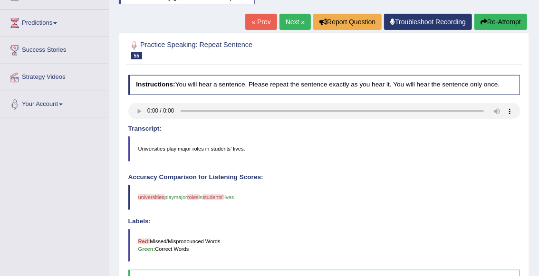
scroll to position [91, 0]
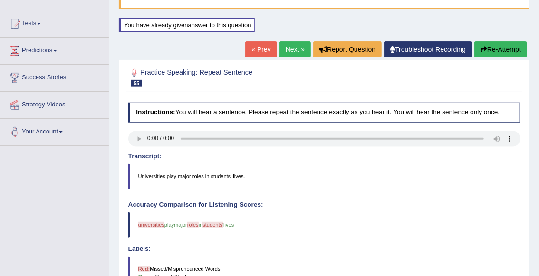
click at [294, 53] on link "Next »" at bounding box center [295, 49] width 31 height 16
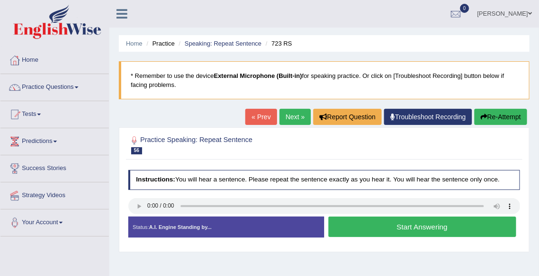
click at [384, 227] on button "Start Answering" at bounding box center [423, 227] width 188 height 20
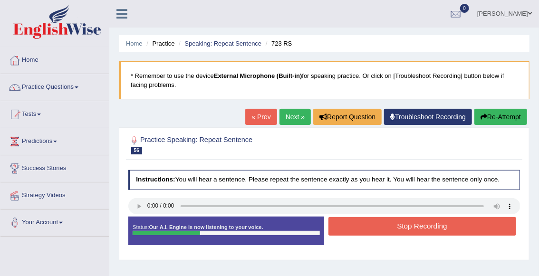
click at [384, 227] on button "Stop Recording" at bounding box center [423, 226] width 188 height 19
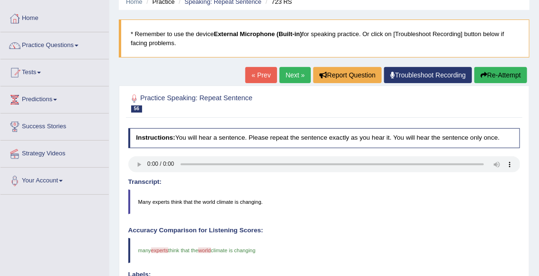
scroll to position [32, 0]
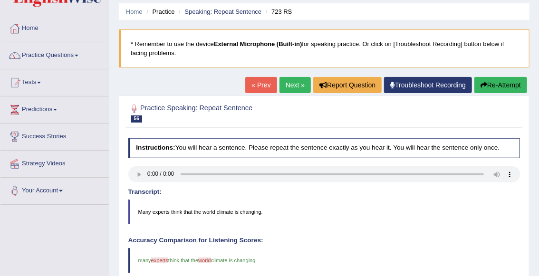
click at [295, 85] on link "Next »" at bounding box center [295, 85] width 31 height 16
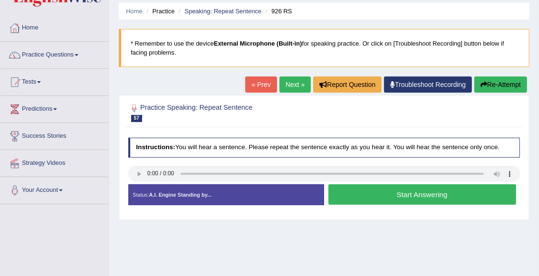
scroll to position [42, 0]
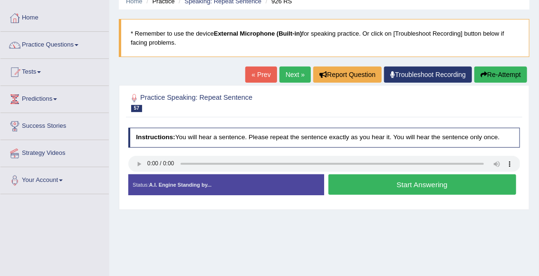
click at [360, 186] on button "Start Answering" at bounding box center [423, 185] width 188 height 20
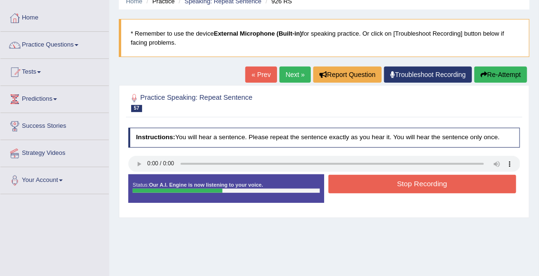
click at [389, 185] on button "Stop Recording" at bounding box center [423, 184] width 188 height 19
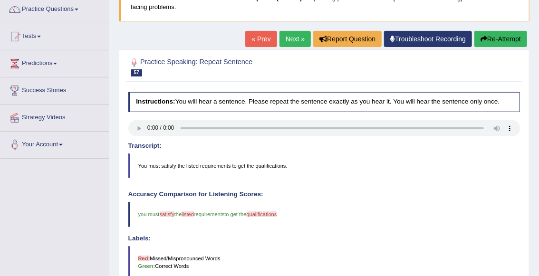
scroll to position [76, 0]
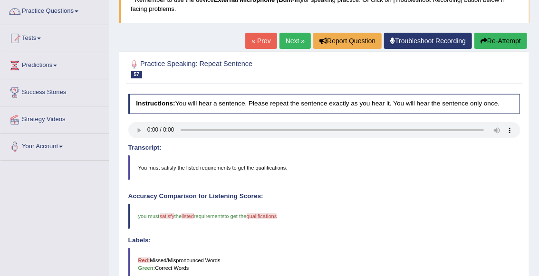
click at [292, 43] on link "Next »" at bounding box center [295, 41] width 31 height 16
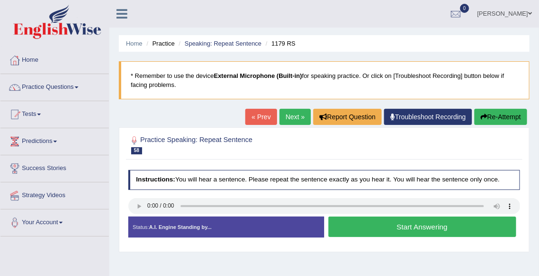
scroll to position [39, 0]
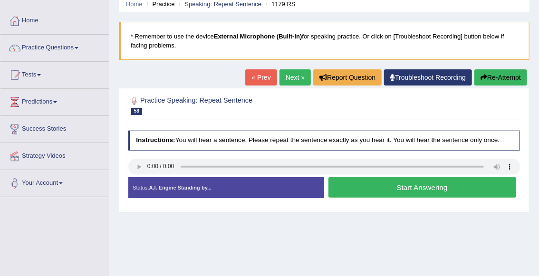
click at [369, 191] on button "Start Answering" at bounding box center [423, 187] width 188 height 20
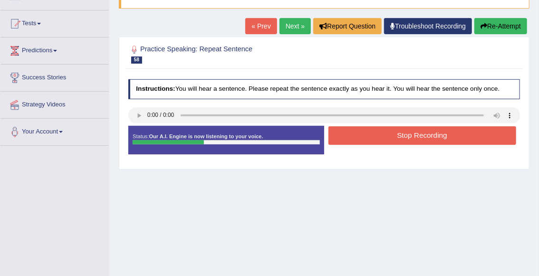
scroll to position [92, 0]
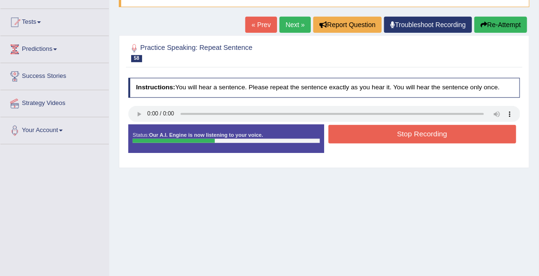
click at [422, 137] on button "Stop Recording" at bounding box center [423, 134] width 188 height 19
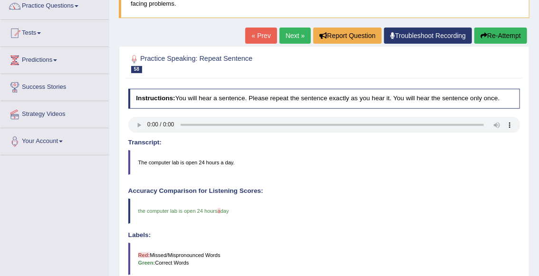
scroll to position [73, 0]
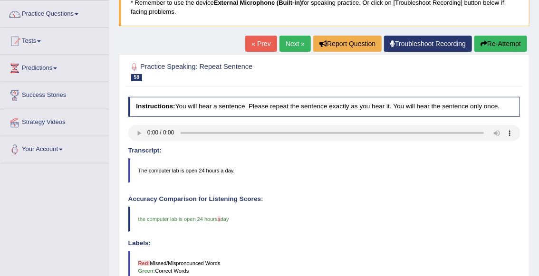
click at [296, 45] on link "Next »" at bounding box center [295, 44] width 31 height 16
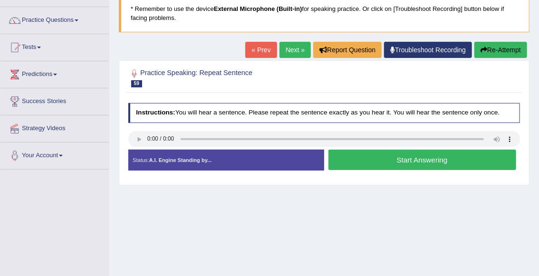
scroll to position [72, 0]
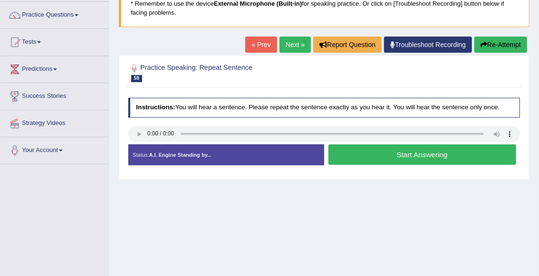
click at [378, 161] on button "Start Answering" at bounding box center [423, 155] width 188 height 20
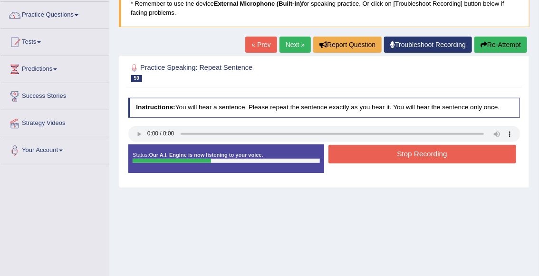
click at [391, 156] on button "Stop Recording" at bounding box center [423, 154] width 188 height 19
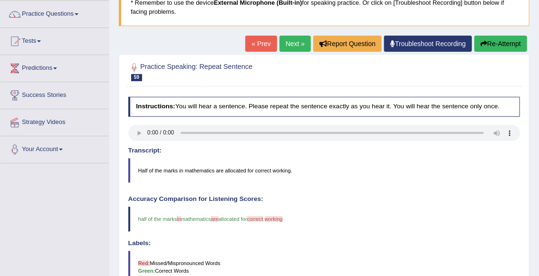
scroll to position [71, 0]
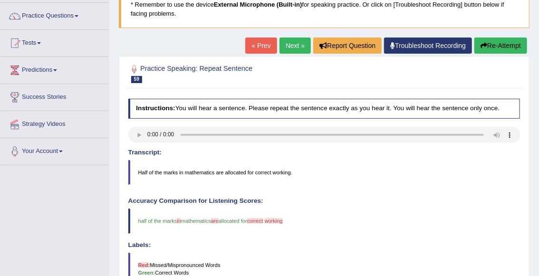
click at [297, 51] on link "Next »" at bounding box center [295, 46] width 31 height 16
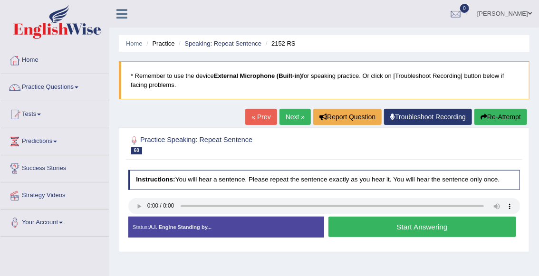
click at [375, 225] on button "Start Answering" at bounding box center [423, 227] width 188 height 20
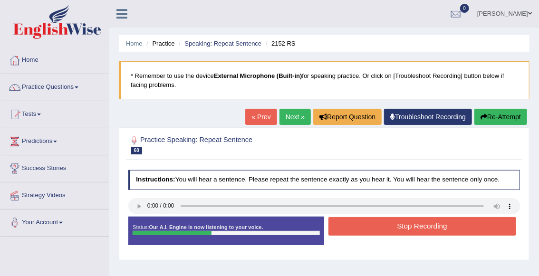
click at [375, 225] on button "Stop Recording" at bounding box center [423, 226] width 188 height 19
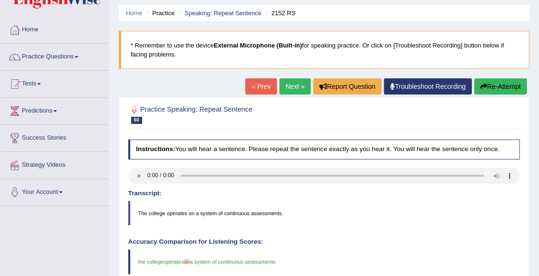
scroll to position [29, 0]
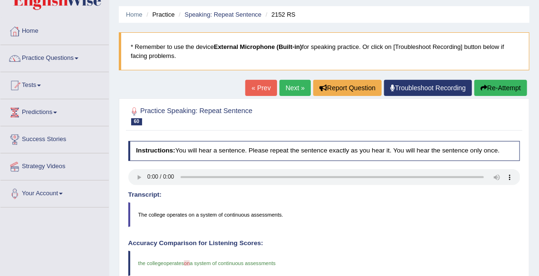
click at [287, 91] on link "Next »" at bounding box center [295, 88] width 31 height 16
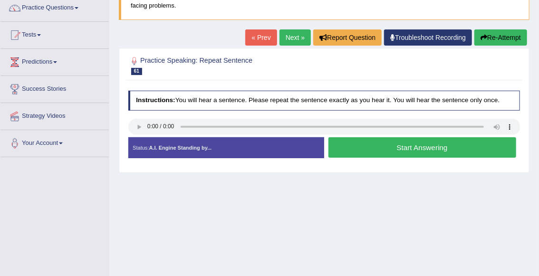
scroll to position [82, 0]
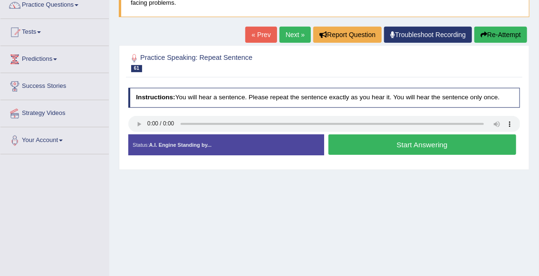
click at [380, 146] on button "Start Answering" at bounding box center [423, 145] width 188 height 20
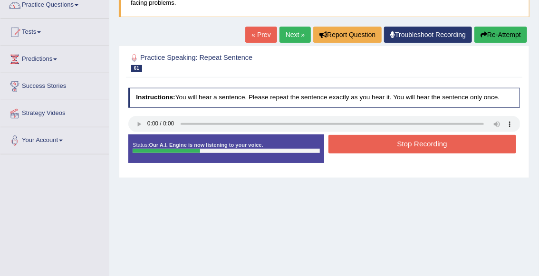
click at [396, 146] on button "Stop Recording" at bounding box center [423, 144] width 188 height 19
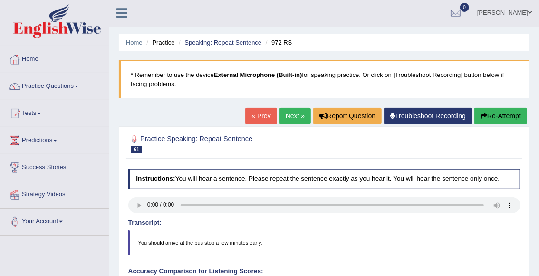
scroll to position [0, 0]
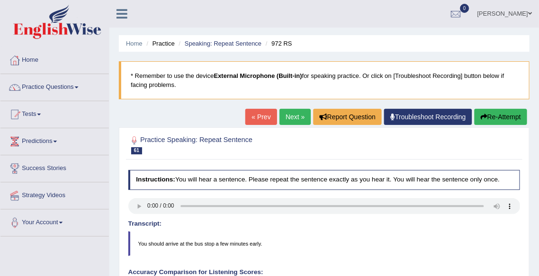
click at [292, 116] on link "Next »" at bounding box center [295, 117] width 31 height 16
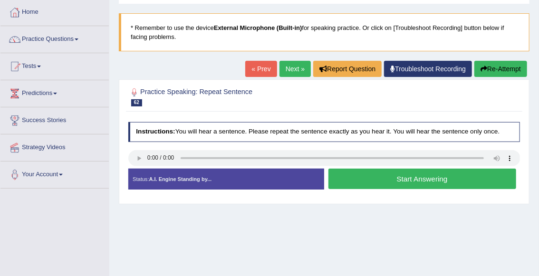
scroll to position [68, 0]
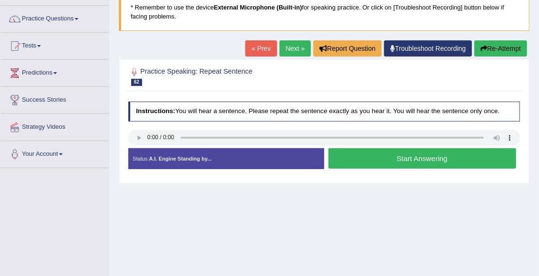
click at [382, 160] on button "Start Answering" at bounding box center [423, 158] width 188 height 20
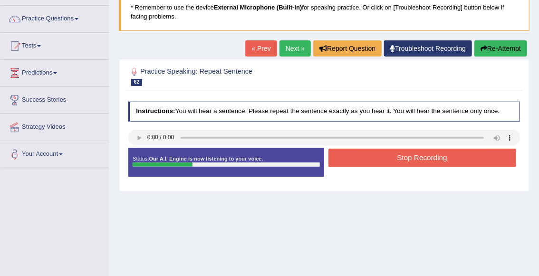
click at [382, 160] on button "Stop Recording" at bounding box center [423, 158] width 188 height 19
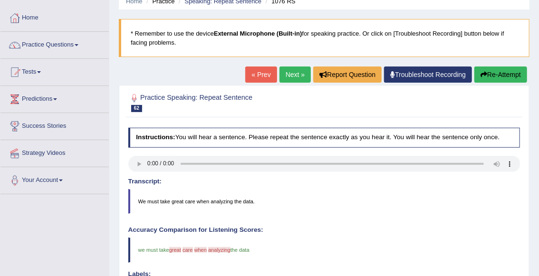
scroll to position [38, 0]
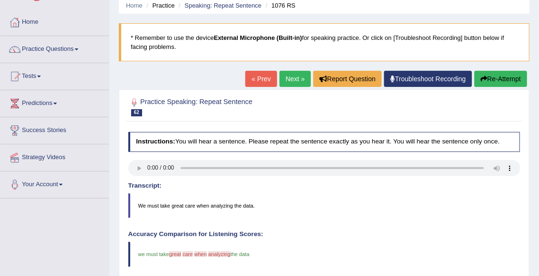
click at [494, 79] on button "Re-Attempt" at bounding box center [501, 79] width 53 height 16
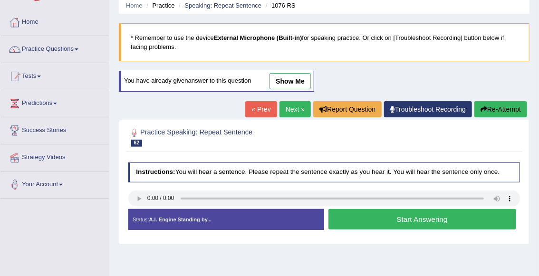
click at [366, 216] on button "Start Answering" at bounding box center [423, 219] width 188 height 20
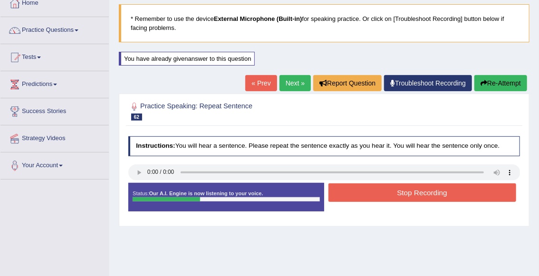
scroll to position [59, 0]
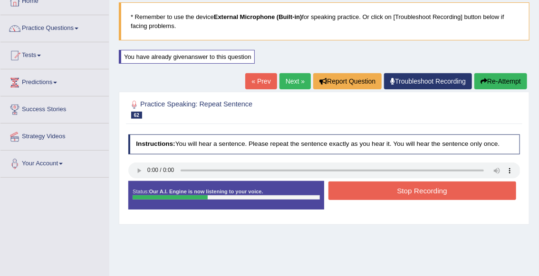
click at [360, 194] on button "Stop Recording" at bounding box center [423, 191] width 188 height 19
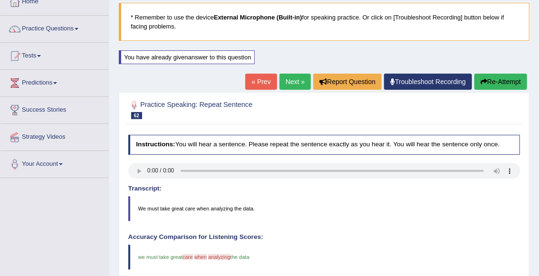
scroll to position [29, 0]
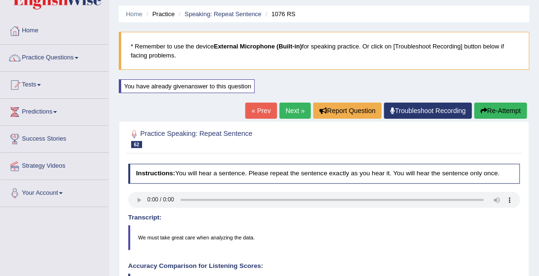
click at [292, 112] on link "Next »" at bounding box center [295, 111] width 31 height 16
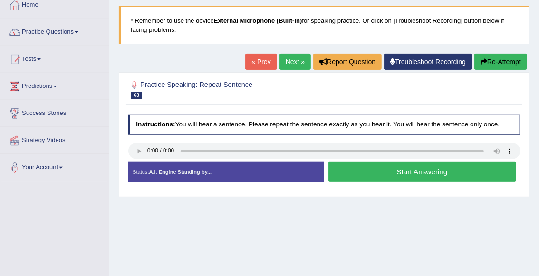
scroll to position [61, 0]
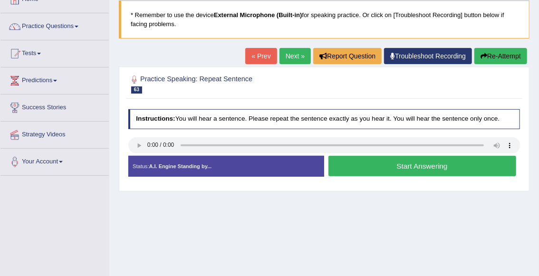
click at [385, 170] on button "Start Answering" at bounding box center [423, 166] width 188 height 20
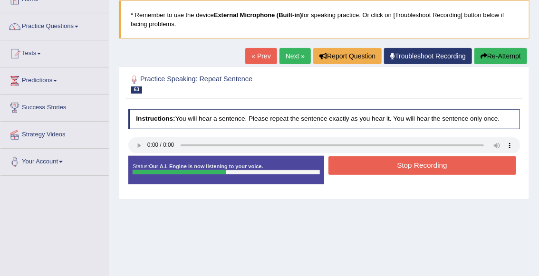
click at [400, 168] on button "Stop Recording" at bounding box center [423, 165] width 188 height 19
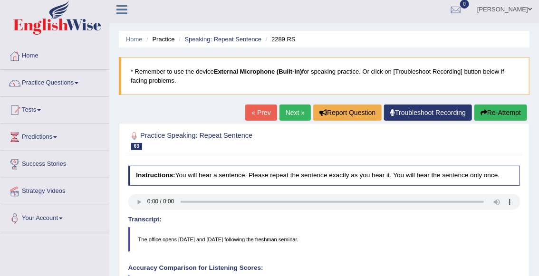
scroll to position [5, 0]
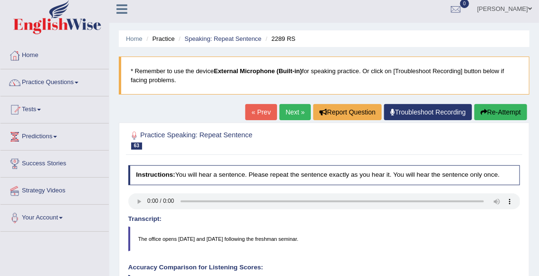
click at [300, 117] on link "Next »" at bounding box center [295, 112] width 31 height 16
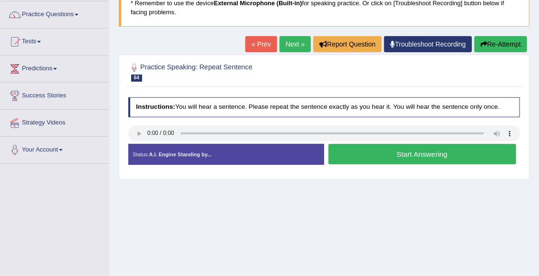
scroll to position [75, 0]
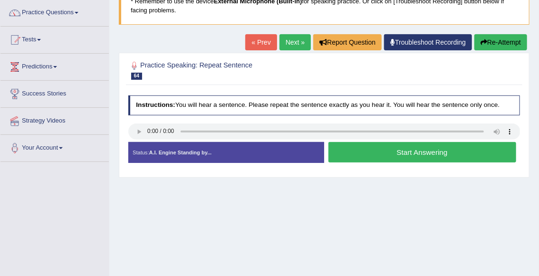
click at [365, 156] on button "Start Answering" at bounding box center [423, 152] width 188 height 20
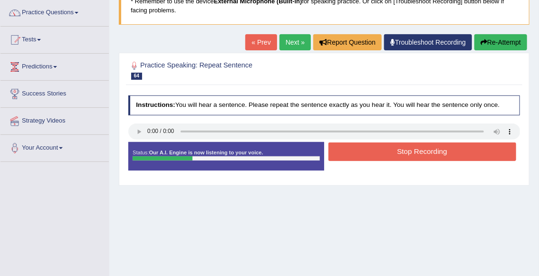
click at [397, 154] on button "Stop Recording" at bounding box center [423, 152] width 188 height 19
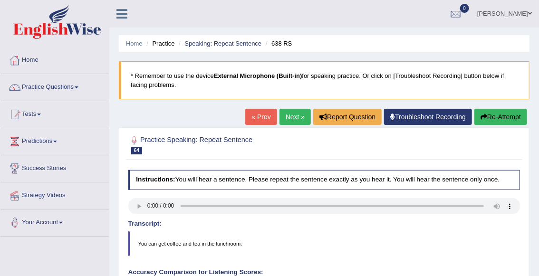
scroll to position [2, 0]
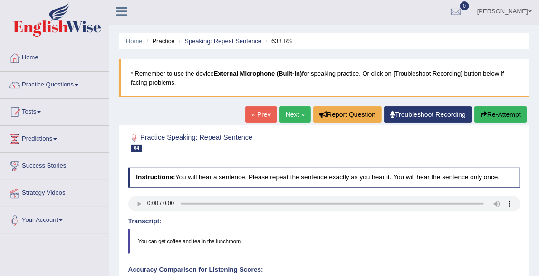
click at [293, 112] on link "Next »" at bounding box center [295, 115] width 31 height 16
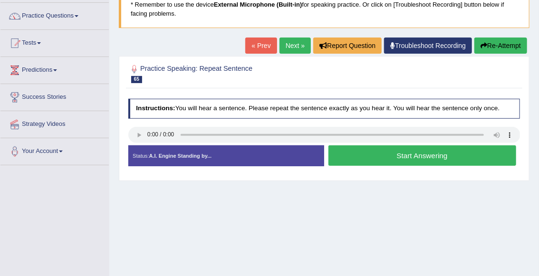
scroll to position [76, 0]
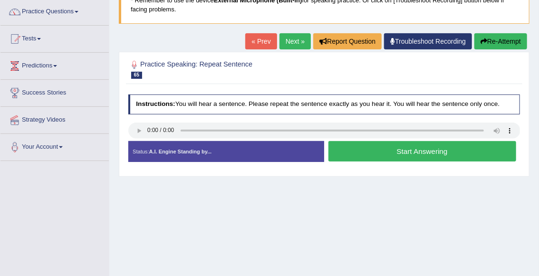
click at [366, 154] on button "Start Answering" at bounding box center [423, 151] width 188 height 20
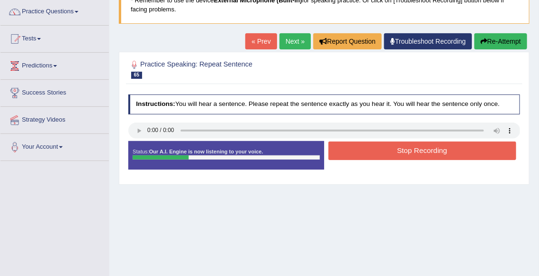
click at [375, 153] on button "Stop Recording" at bounding box center [423, 151] width 188 height 19
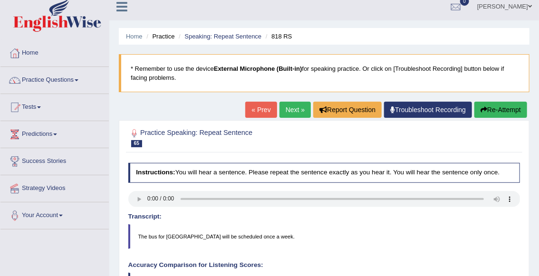
scroll to position [0, 0]
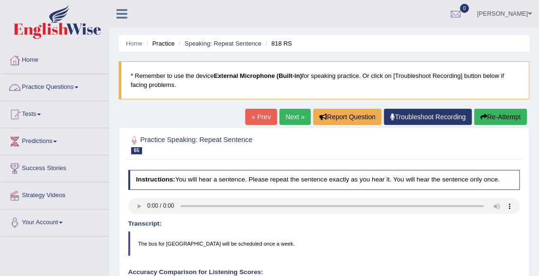
click at [74, 87] on link "Practice Questions" at bounding box center [54, 86] width 108 height 24
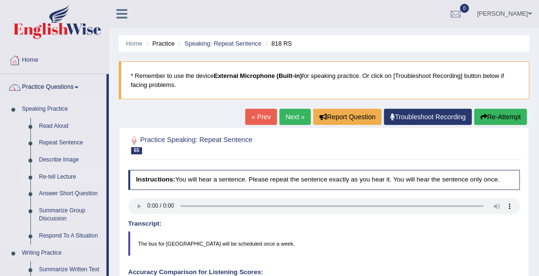
click at [73, 177] on link "Re-tell Lecture" at bounding box center [71, 177] width 72 height 17
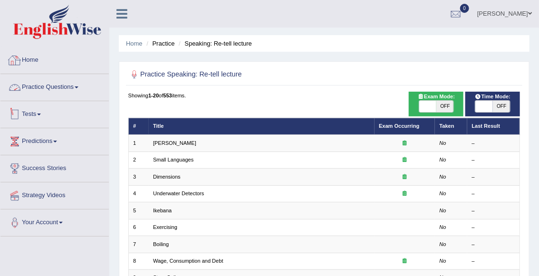
click at [29, 60] on link "Home" at bounding box center [54, 59] width 108 height 24
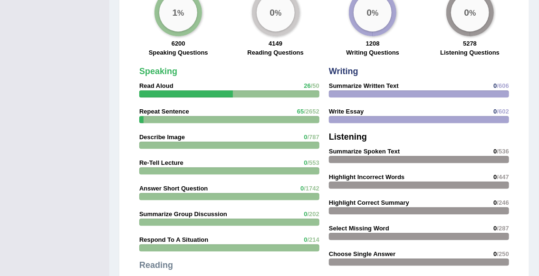
scroll to position [771, 0]
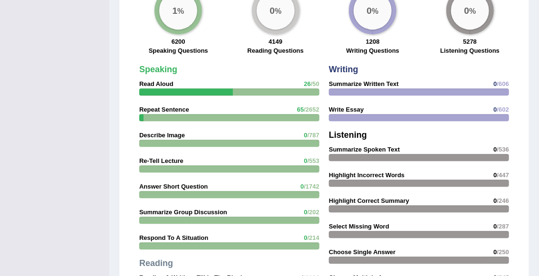
click at [311, 140] on div at bounding box center [229, 143] width 180 height 7
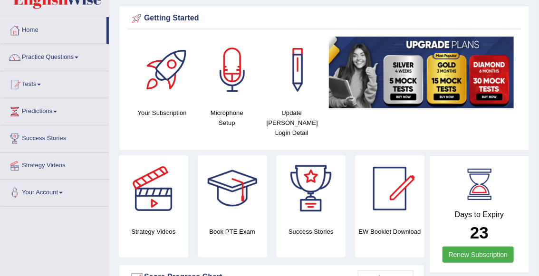
scroll to position [0, 0]
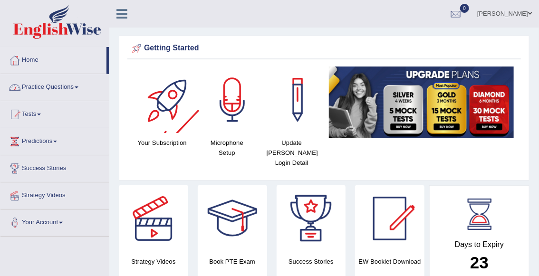
click at [60, 87] on link "Practice Questions" at bounding box center [54, 86] width 108 height 24
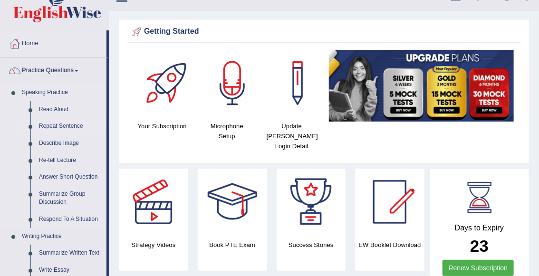
scroll to position [17, 0]
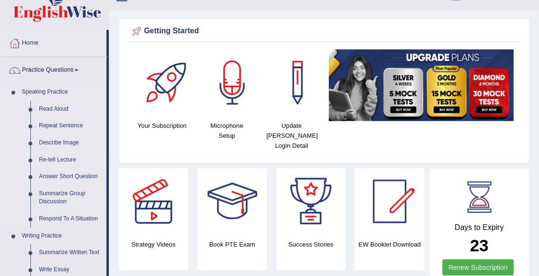
click at [63, 158] on link "Re-tell Lecture" at bounding box center [71, 160] width 72 height 17
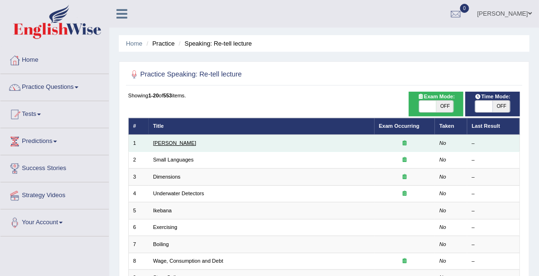
click at [172, 144] on link "[PERSON_NAME]" at bounding box center [174, 143] width 43 height 6
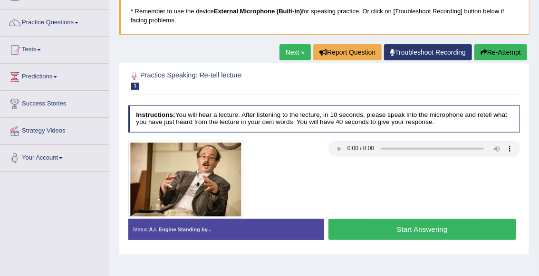
scroll to position [68, 0]
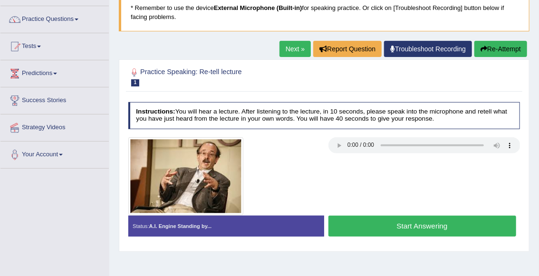
click at [350, 221] on button "Start Answering" at bounding box center [423, 226] width 188 height 20
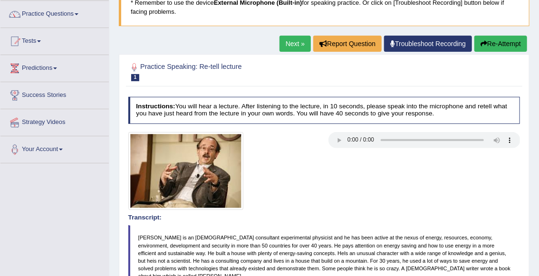
scroll to position [65, 0]
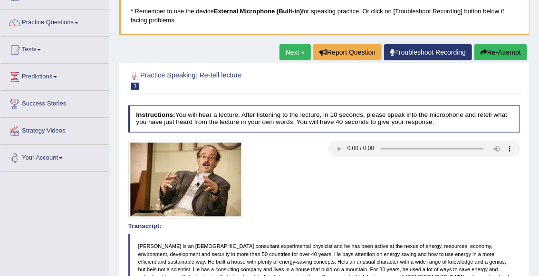
click at [293, 50] on link "Next »" at bounding box center [295, 52] width 31 height 16
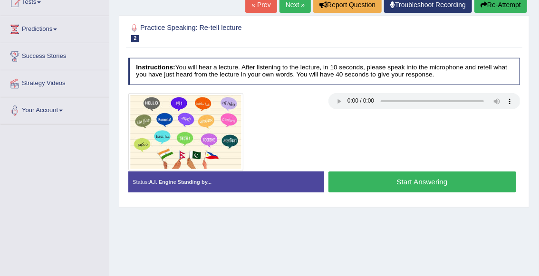
scroll to position [113, 0]
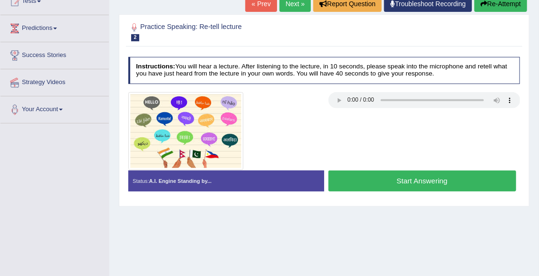
click at [347, 174] on button "Start Answering" at bounding box center [423, 181] width 188 height 20
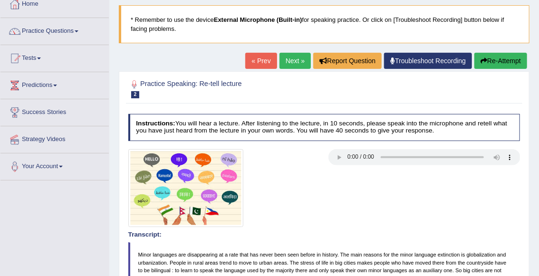
scroll to position [57, 0]
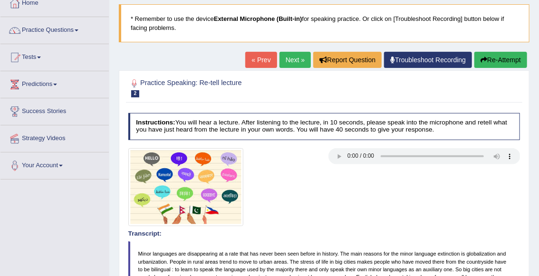
click at [292, 59] on link "Next »" at bounding box center [295, 60] width 31 height 16
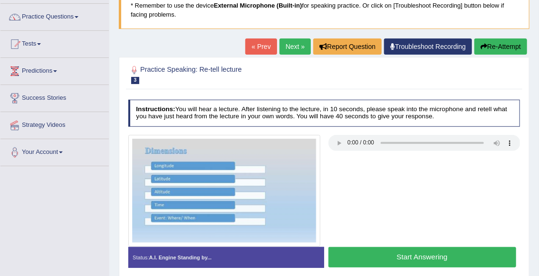
scroll to position [71, 0]
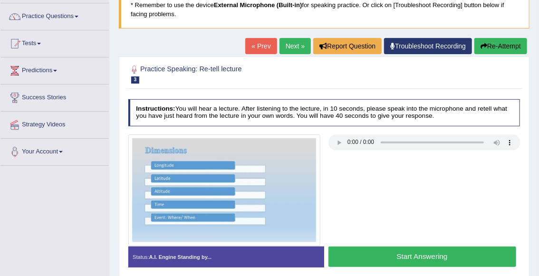
click at [407, 259] on button "Start Answering" at bounding box center [423, 257] width 188 height 20
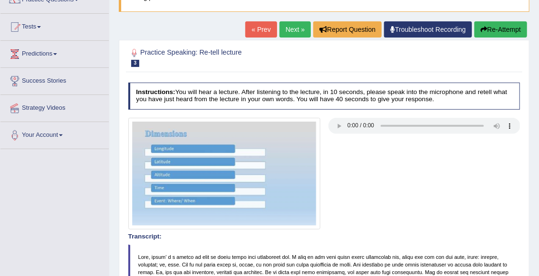
scroll to position [87, 0]
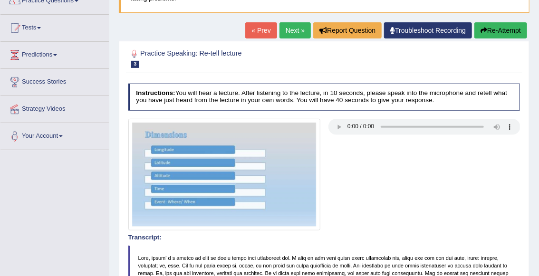
click at [294, 33] on link "Next »" at bounding box center [295, 30] width 31 height 16
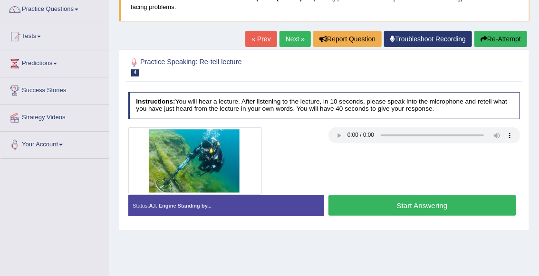
scroll to position [98, 0]
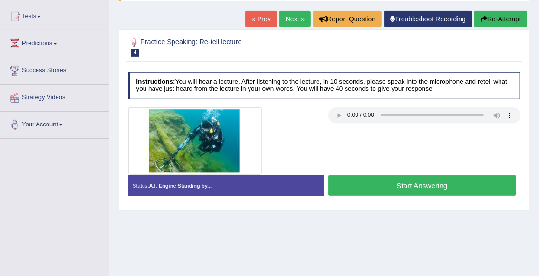
click at [358, 187] on button "Start Answering" at bounding box center [423, 185] width 188 height 20
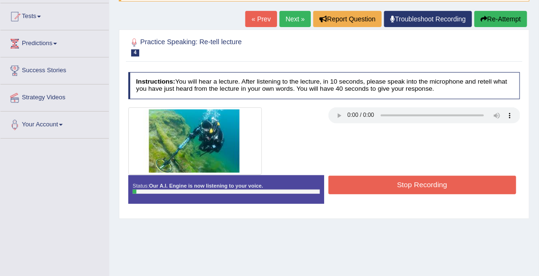
click at [358, 187] on button "Stop Recording" at bounding box center [423, 185] width 188 height 19
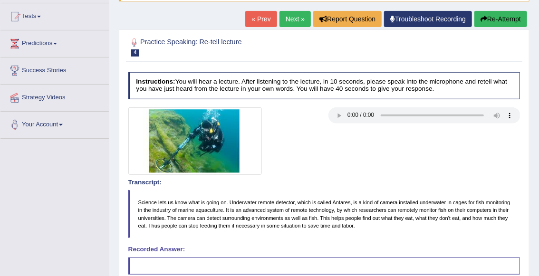
click at [497, 18] on button "Re-Attempt" at bounding box center [501, 19] width 53 height 16
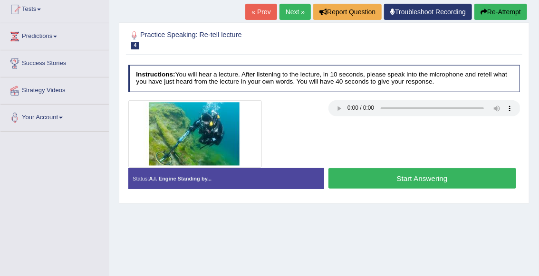
click at [394, 187] on button "Start Answering" at bounding box center [423, 178] width 188 height 20
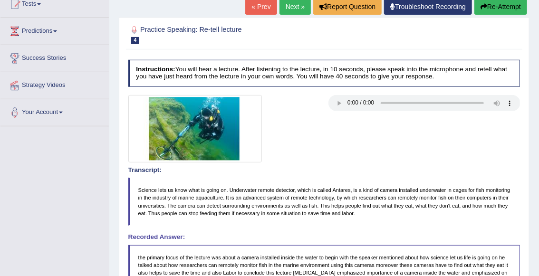
scroll to position [108, 0]
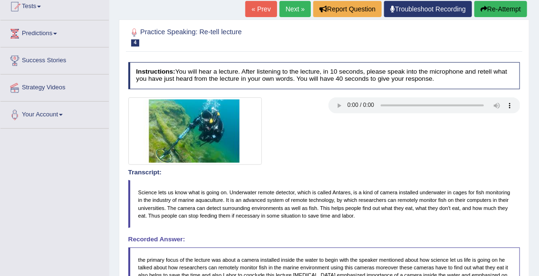
click at [286, 6] on link "Next »" at bounding box center [295, 9] width 31 height 16
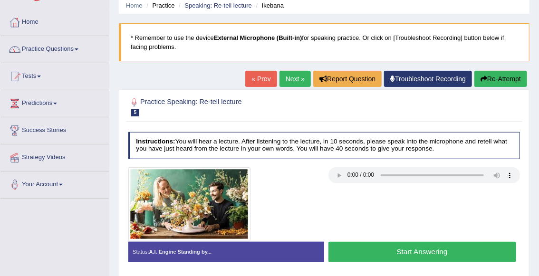
scroll to position [40, 0]
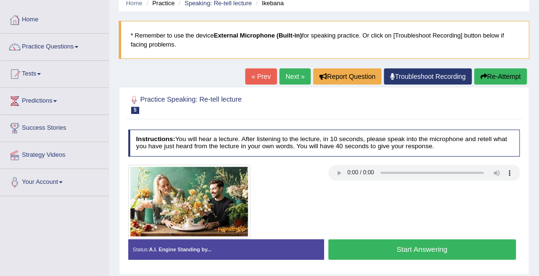
click at [375, 253] on button "Start Answering" at bounding box center [423, 250] width 188 height 20
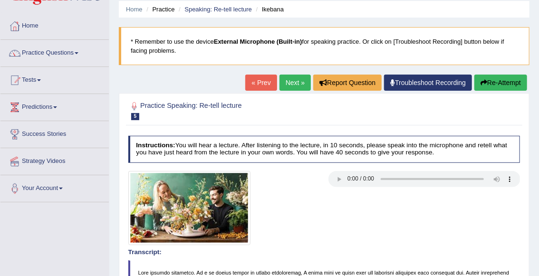
scroll to position [36, 0]
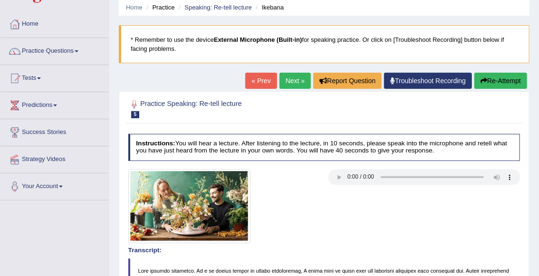
click at [287, 81] on link "Next »" at bounding box center [295, 81] width 31 height 16
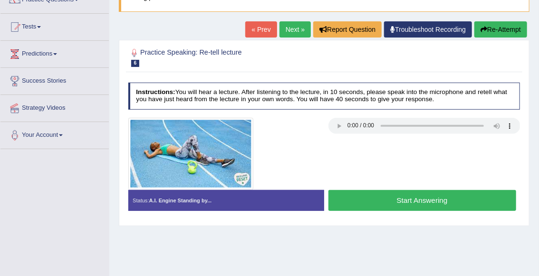
scroll to position [89, 0]
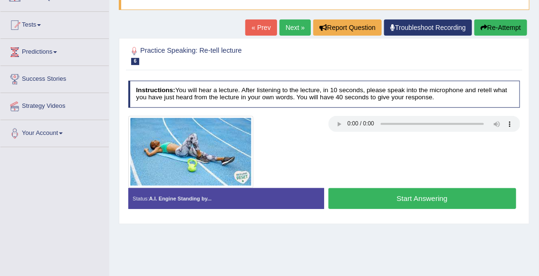
click at [395, 199] on button "Start Answering" at bounding box center [423, 198] width 188 height 20
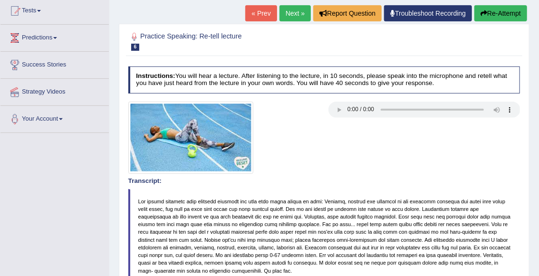
scroll to position [101, 0]
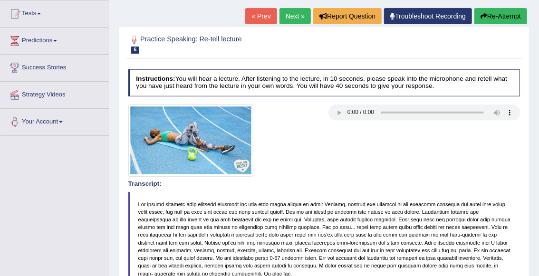
click at [297, 19] on link "Next »" at bounding box center [295, 16] width 31 height 16
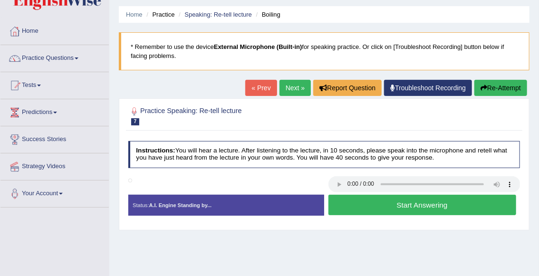
scroll to position [30, 0]
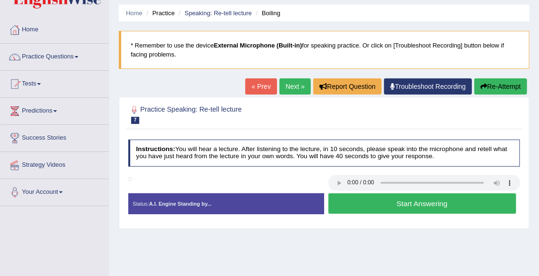
click at [368, 200] on button "Start Answering" at bounding box center [423, 204] width 188 height 20
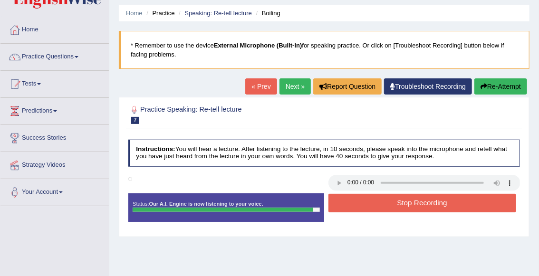
click at [378, 203] on button "Stop Recording" at bounding box center [423, 203] width 188 height 19
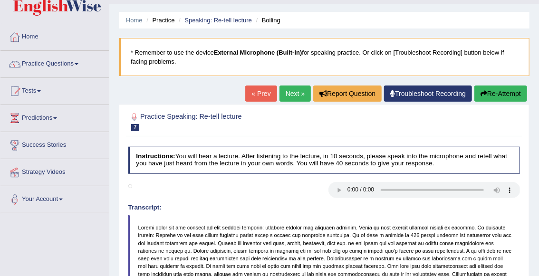
scroll to position [22, 0]
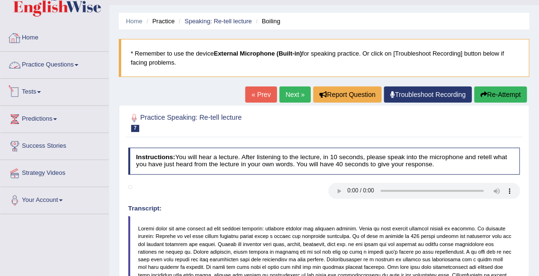
click at [32, 37] on link "Home" at bounding box center [54, 37] width 108 height 24
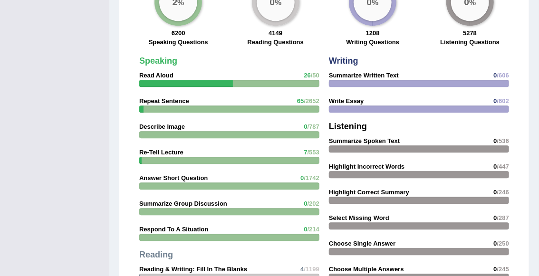
scroll to position [779, 0]
